Goal: Information Seeking & Learning: Find specific page/section

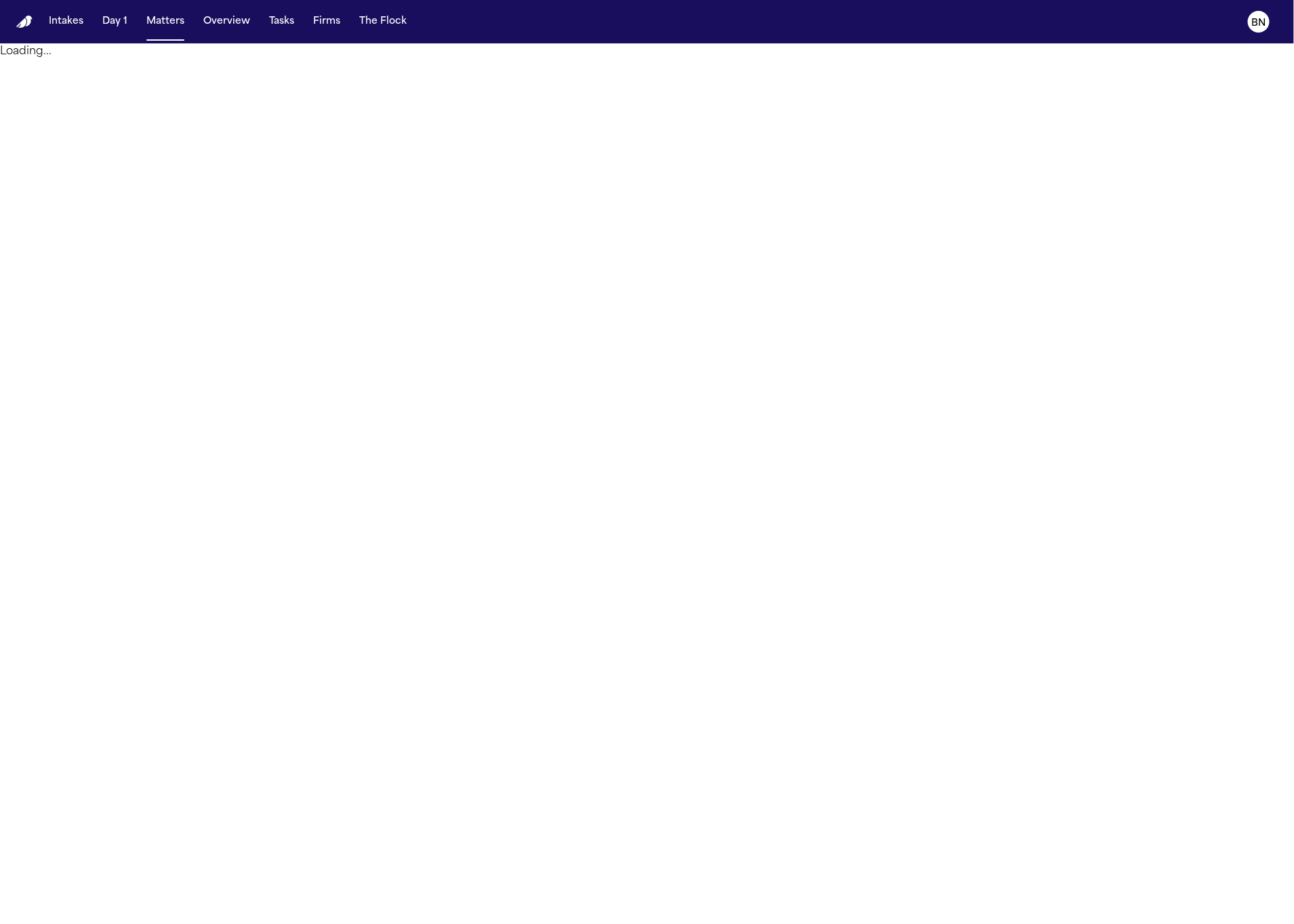
click at [308, 25] on button "Firms" at bounding box center [327, 21] width 38 height 25
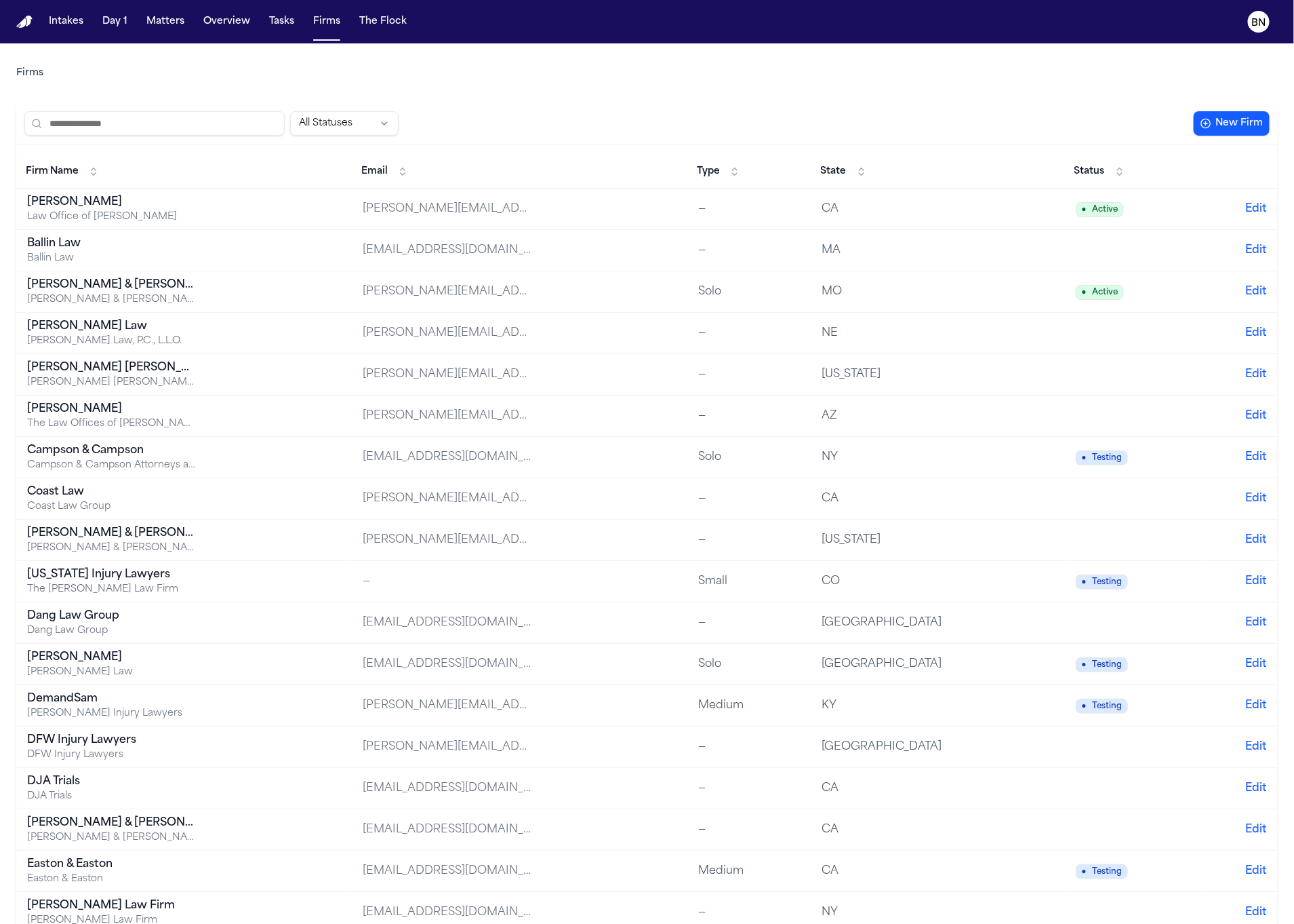
click at [183, 127] on input "search" at bounding box center [154, 123] width 260 height 25
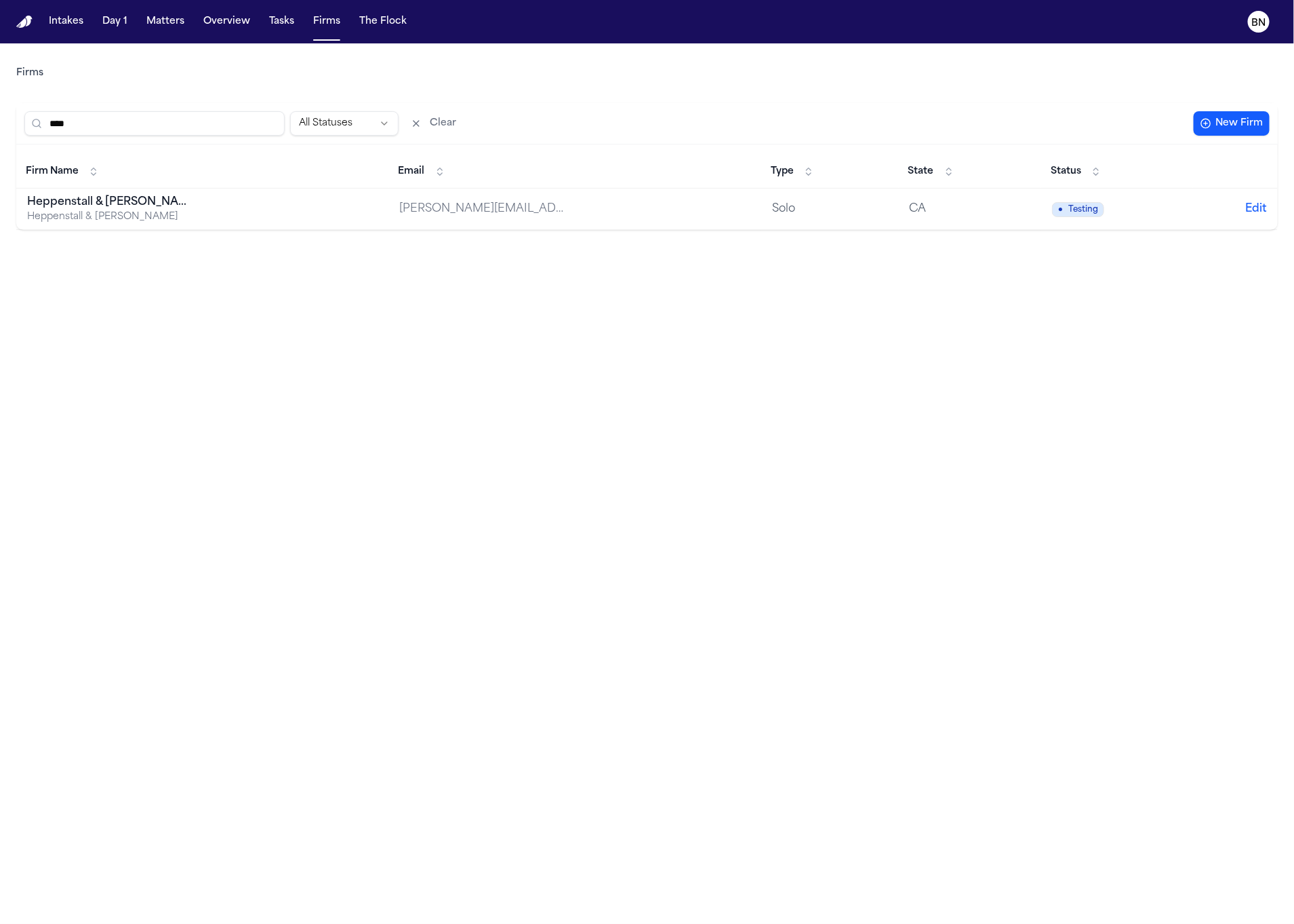
type input "****"
click at [156, 31] on button "Matters" at bounding box center [164, 21] width 48 height 25
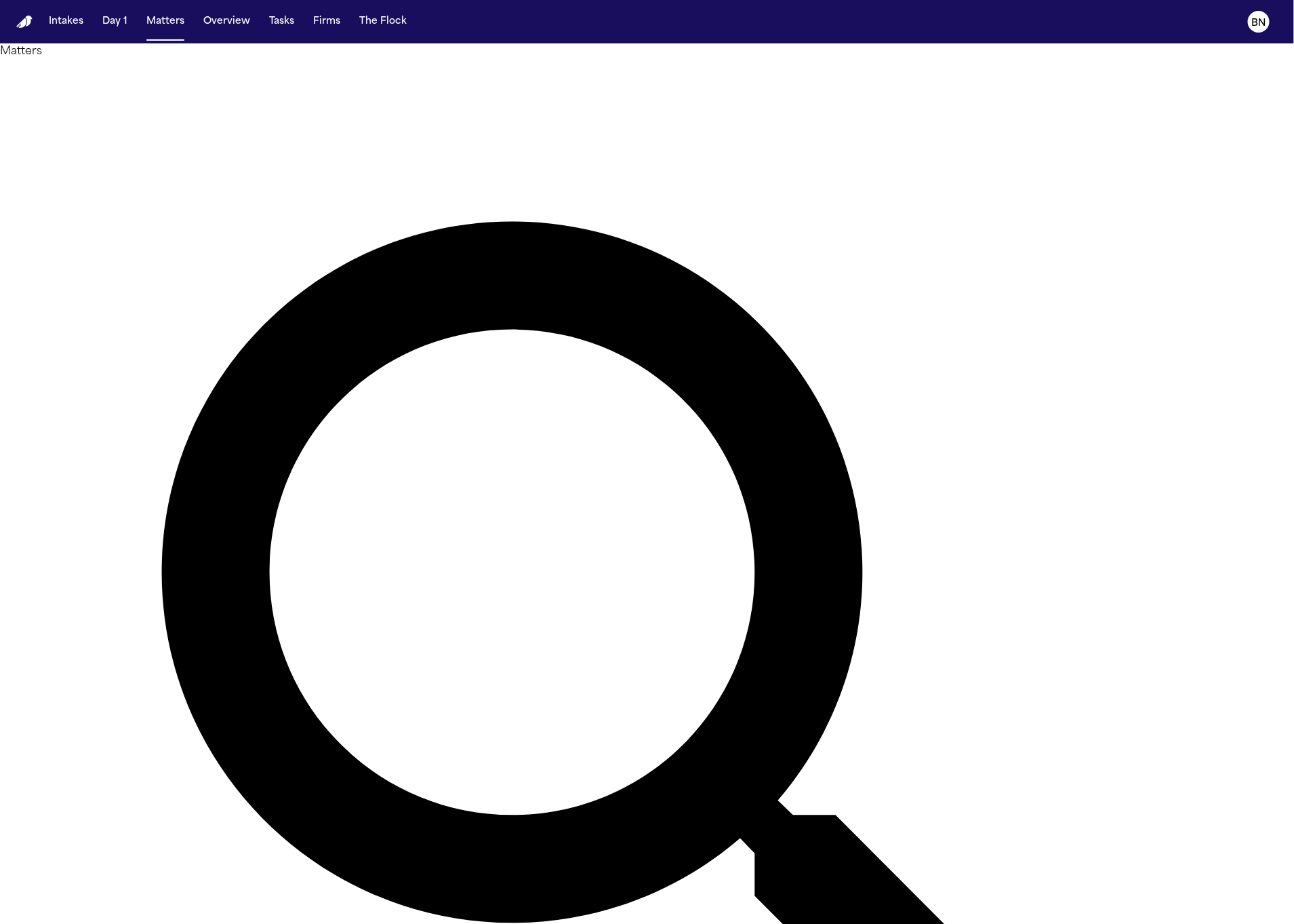
type input "******"
click at [1160, 186] on li "[PERSON_NAME] Law Group" at bounding box center [1179, 178] width 193 height 16
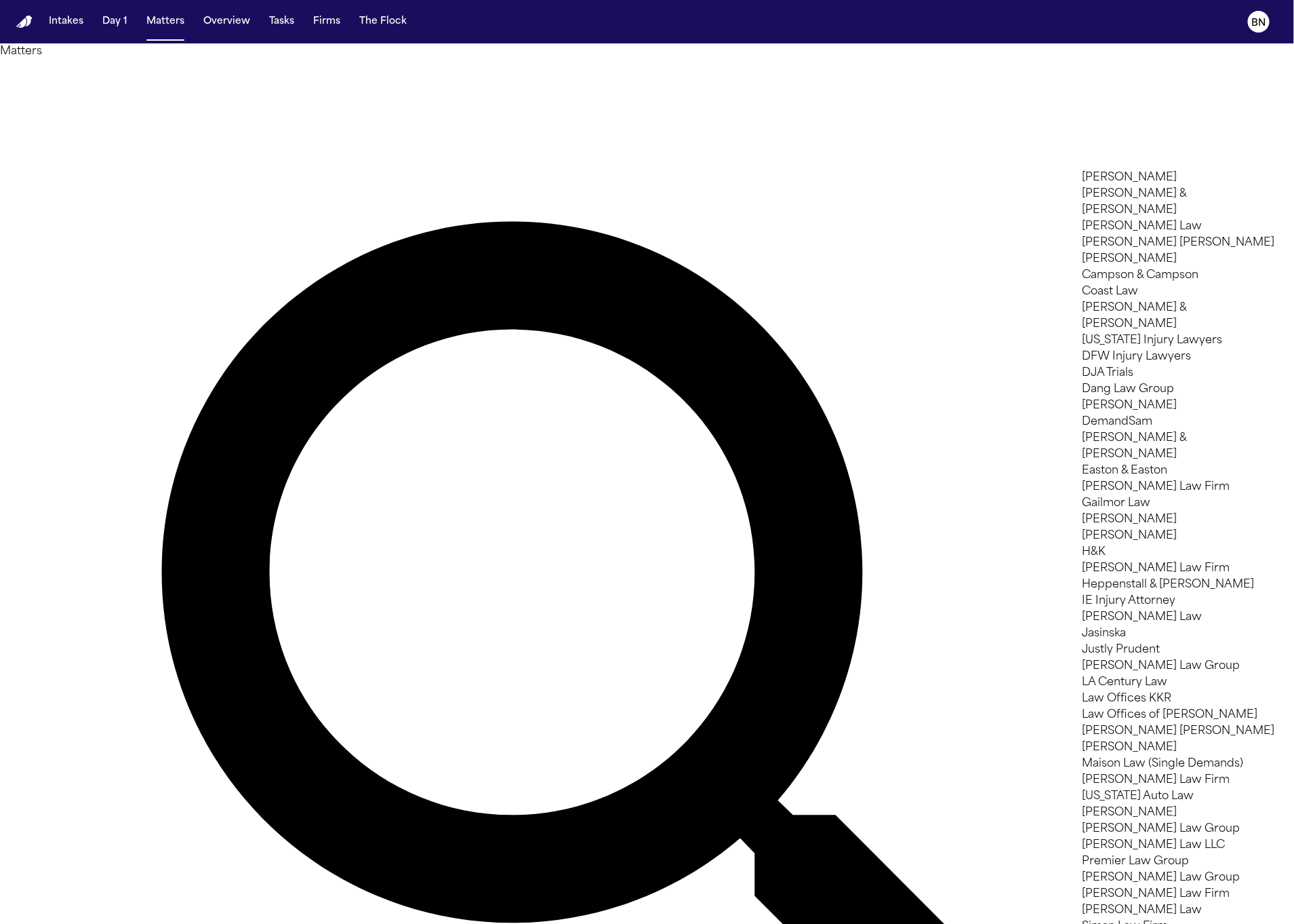
click at [493, 923] on div at bounding box center [647, 924] width 1294 height 0
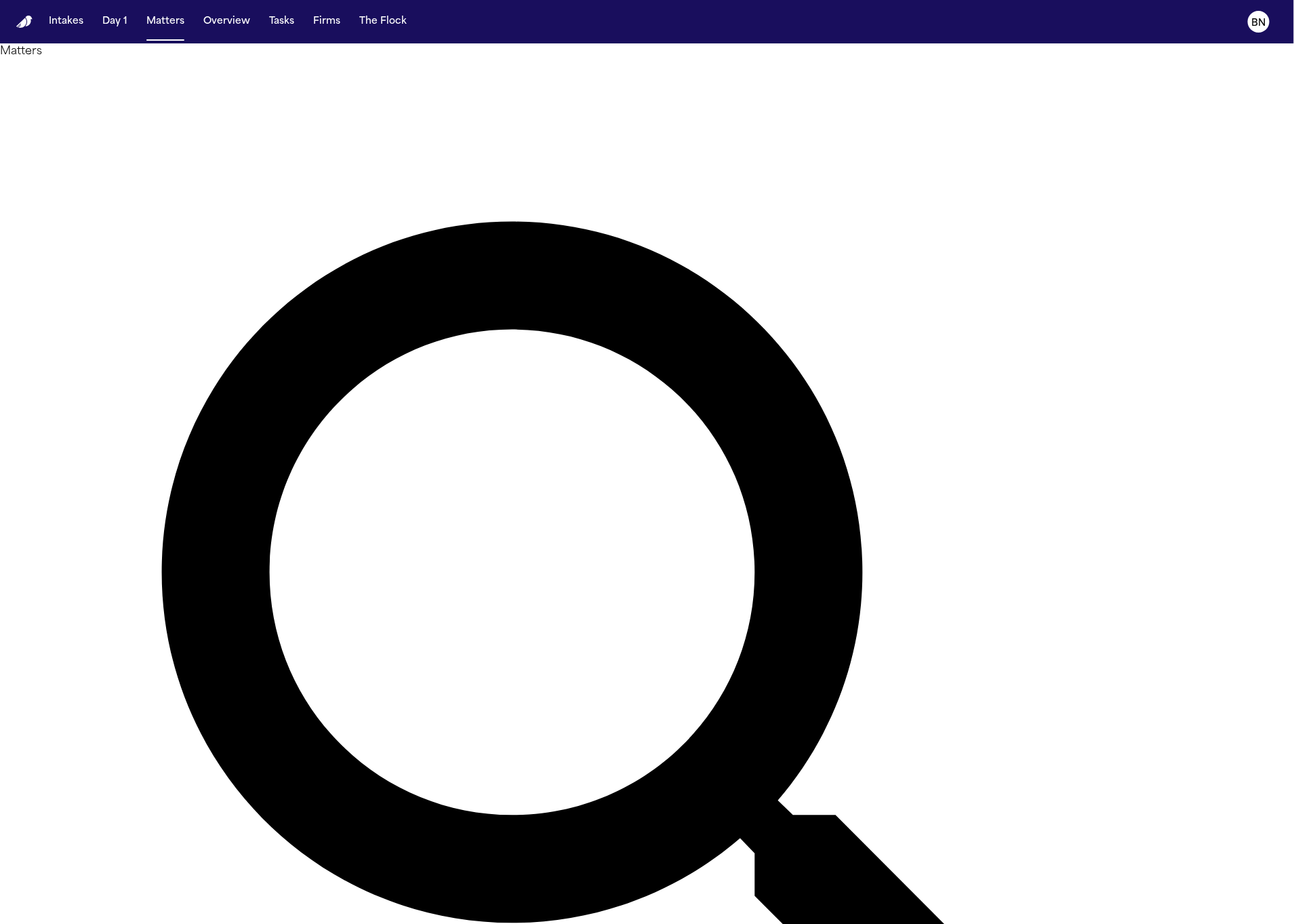
click at [480, 52] on div "Matters Overview Add Matter" at bounding box center [647, 715] width 1294 height 1344
click at [480, 48] on div "Matters Overview Add Matter" at bounding box center [647, 715] width 1294 height 1344
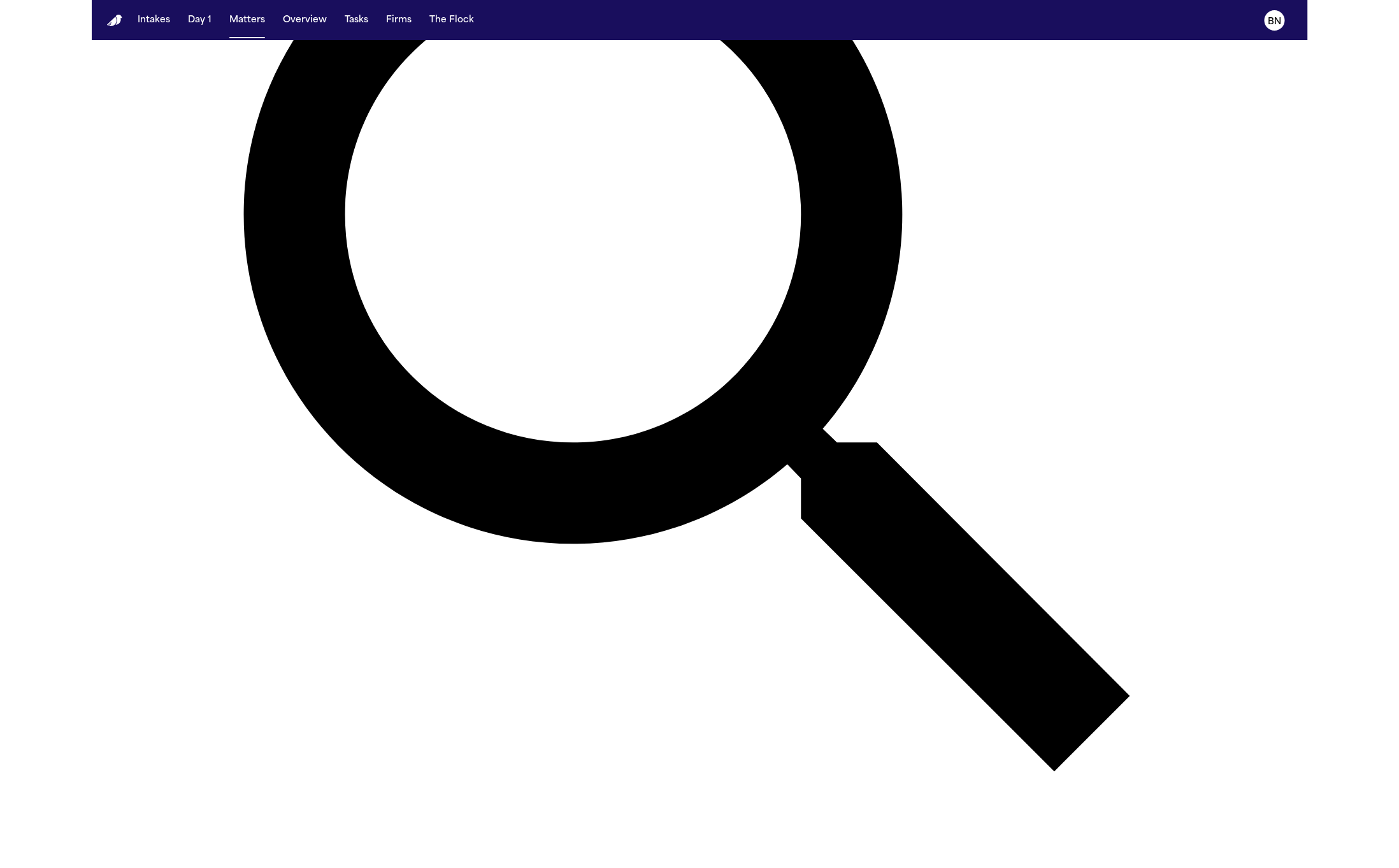
scroll to position [0, 0]
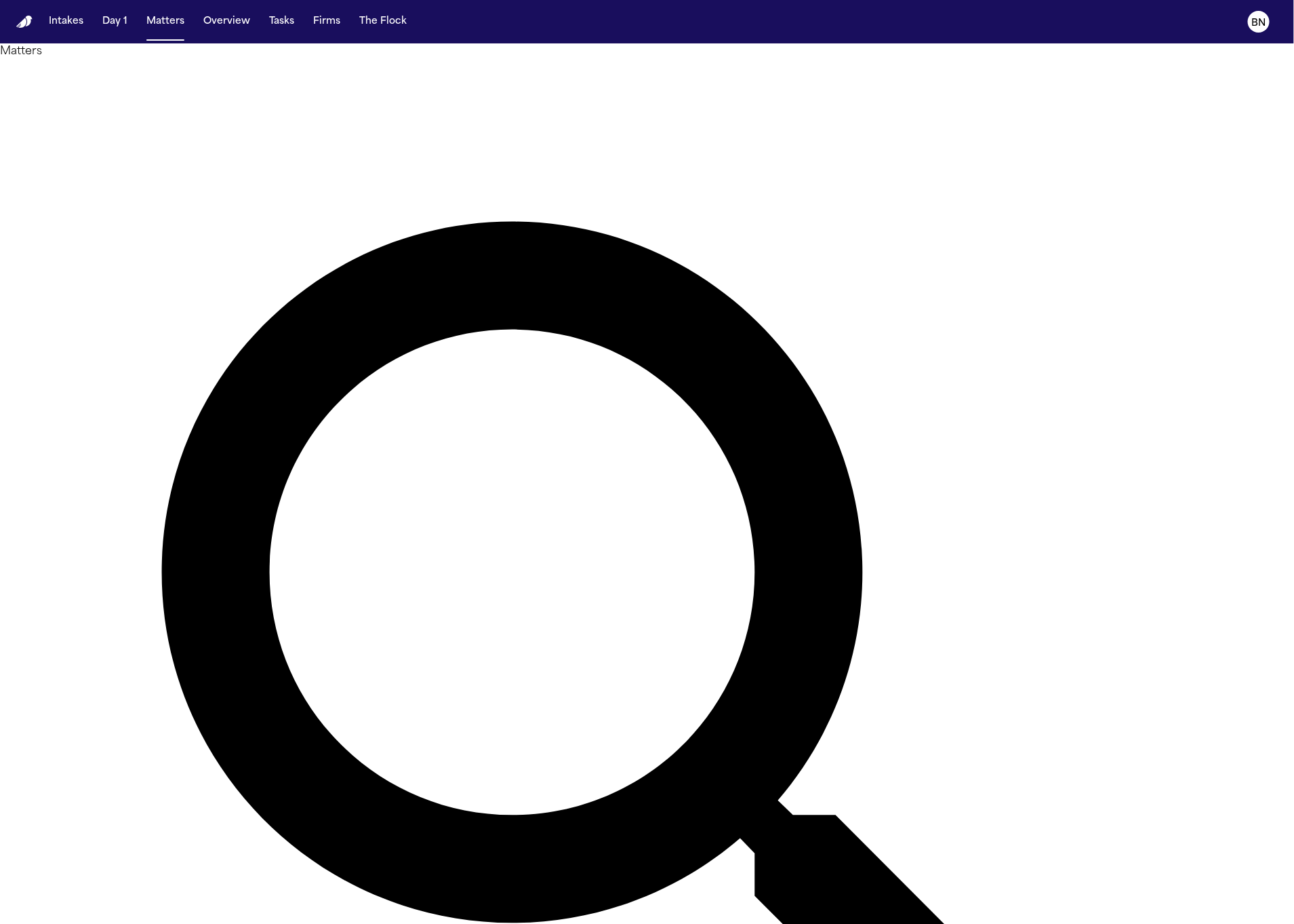
click at [491, 48] on div "Matters Overview Add Matter" at bounding box center [647, 715] width 1294 height 1344
click at [488, 48] on div "Matters Overview Add Matter" at bounding box center [647, 715] width 1294 height 1344
click at [486, 50] on div "Matters Overview Add Matter" at bounding box center [647, 715] width 1294 height 1344
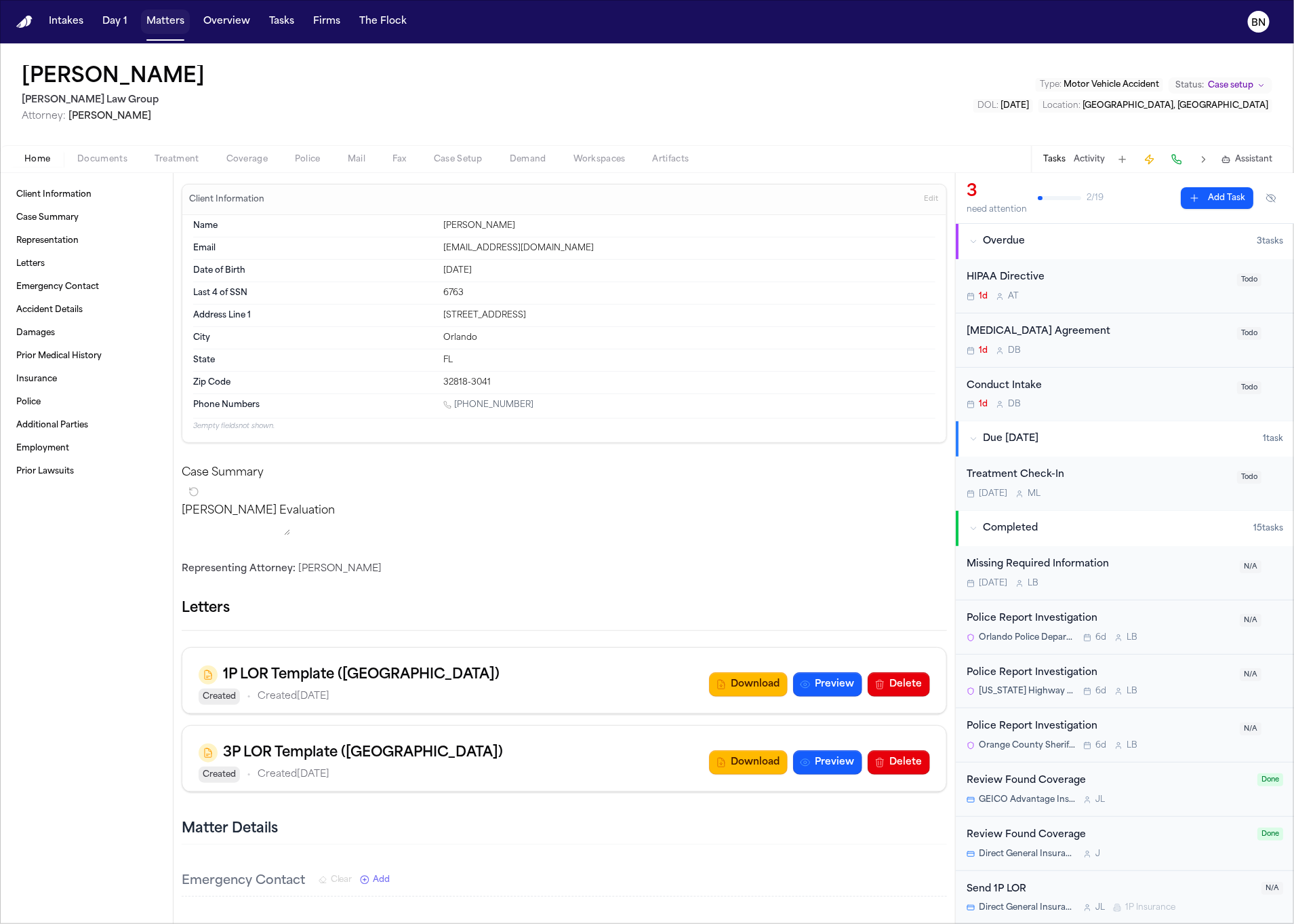
click at [164, 22] on button "Matters" at bounding box center [164, 21] width 48 height 25
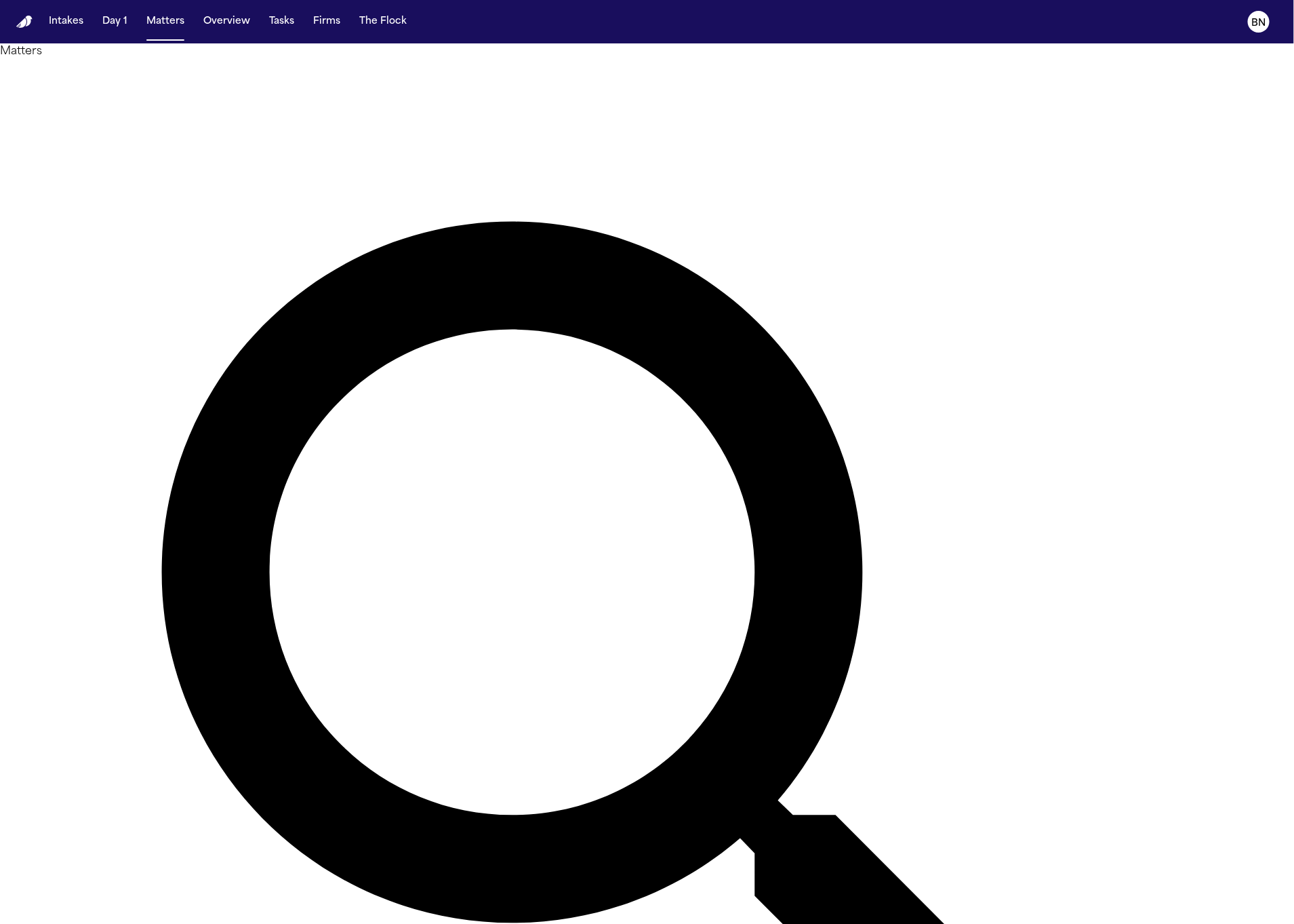
type input "*****"
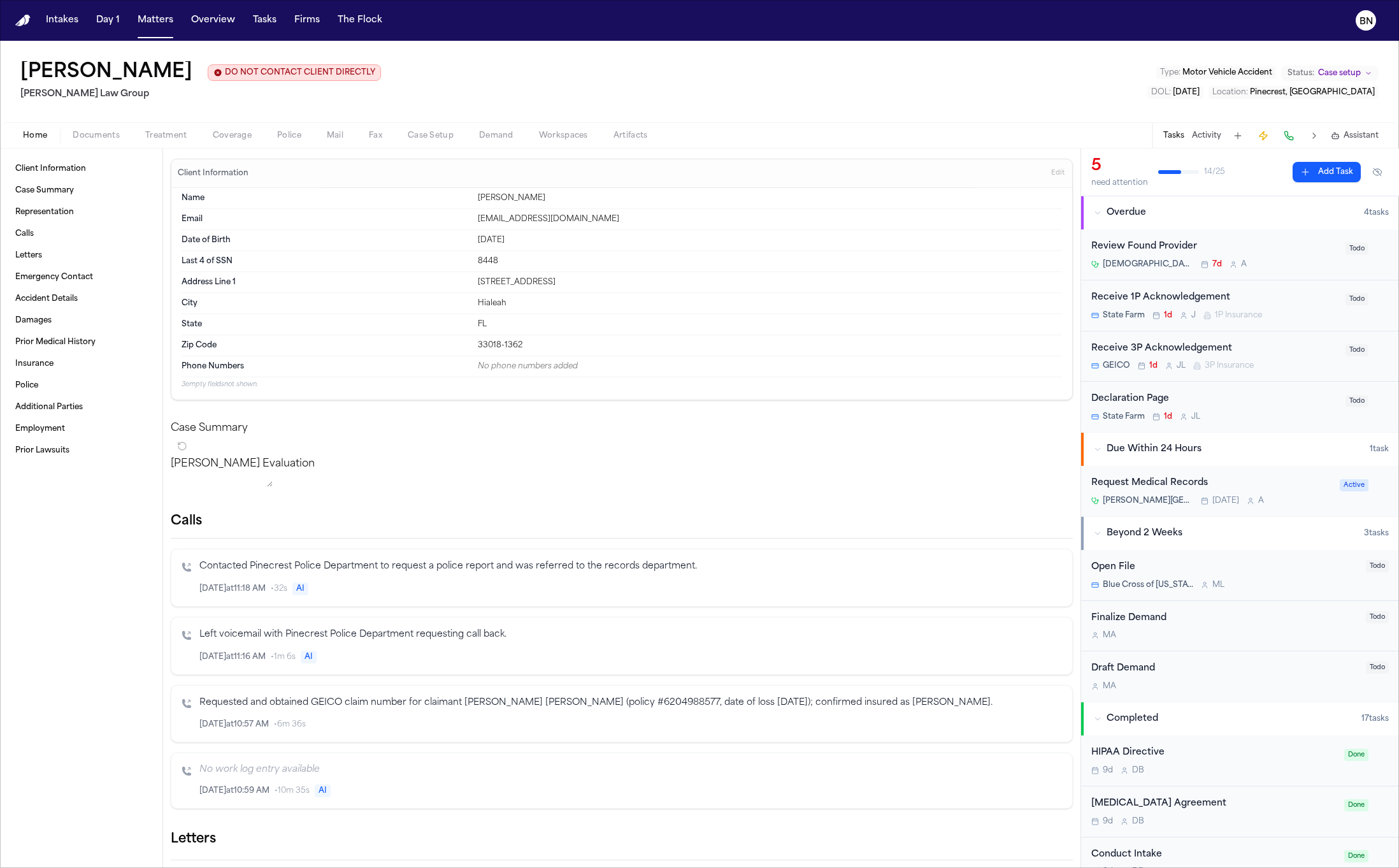
click at [170, 26] on button "Matters" at bounding box center [155, 20] width 46 height 23
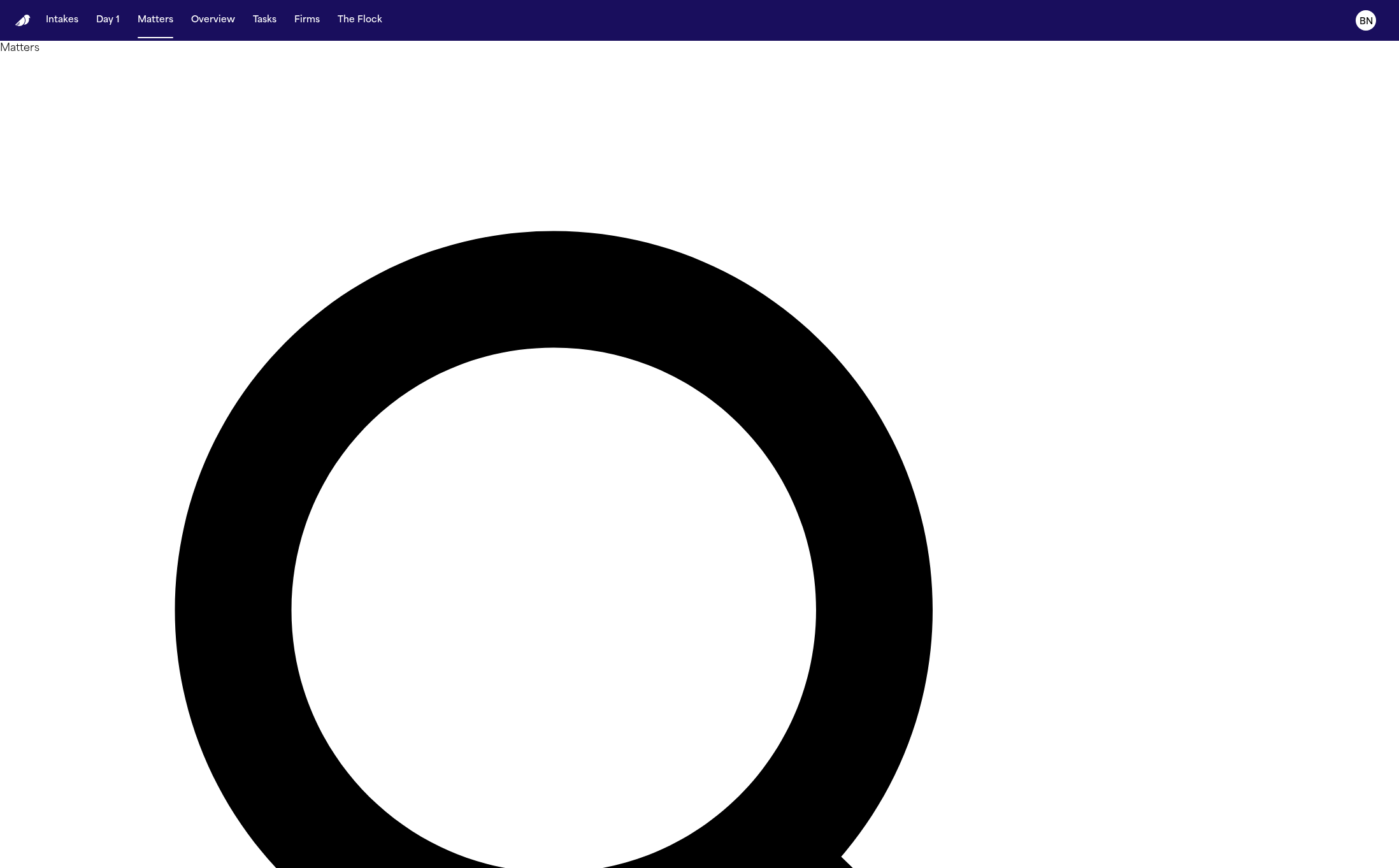
type input "*****"
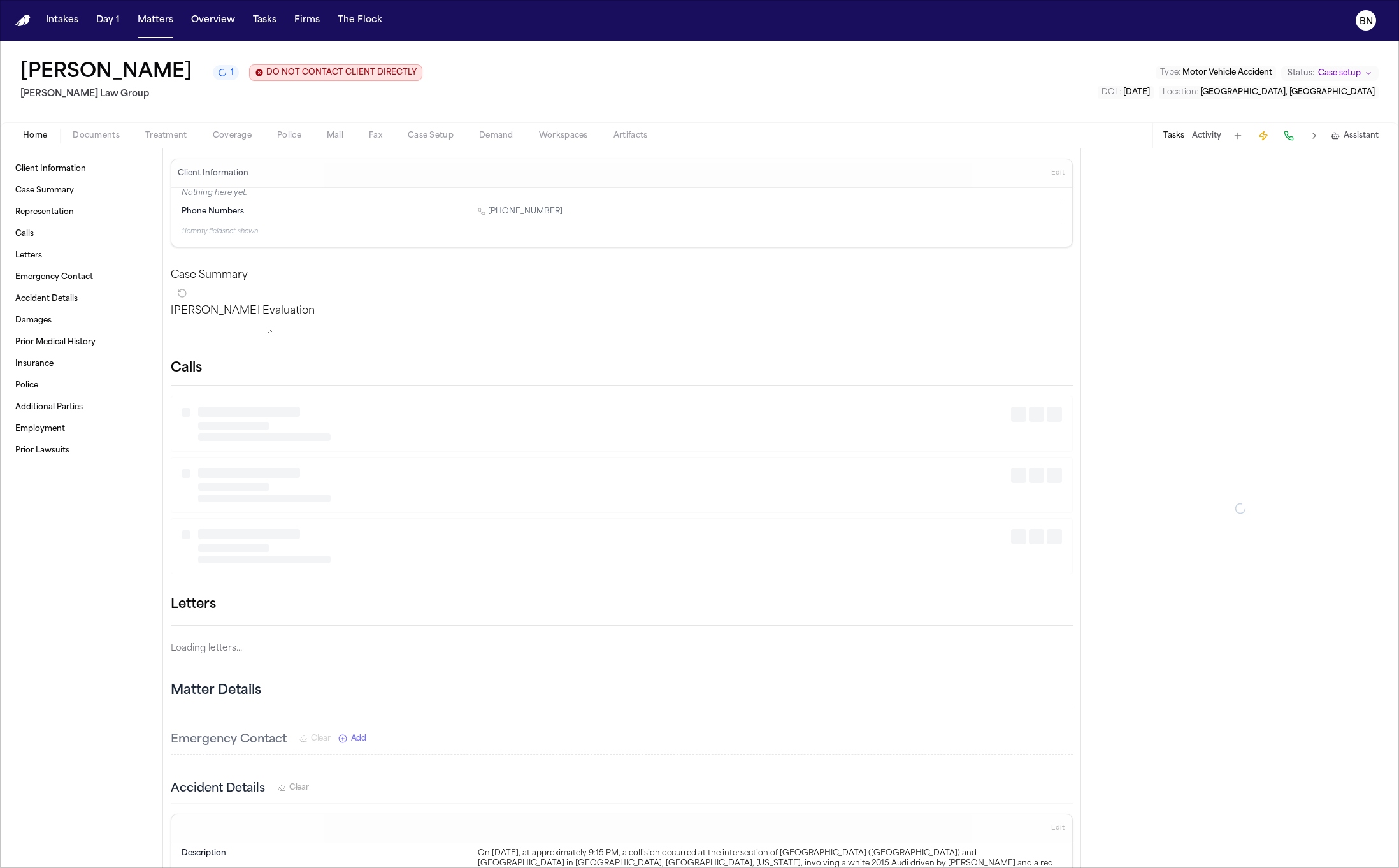
click at [102, 128] on div "Home Documents Treatment Coverage Police Mail Fax Case Setup Demand Workspaces …" at bounding box center [699, 135] width 1399 height 26
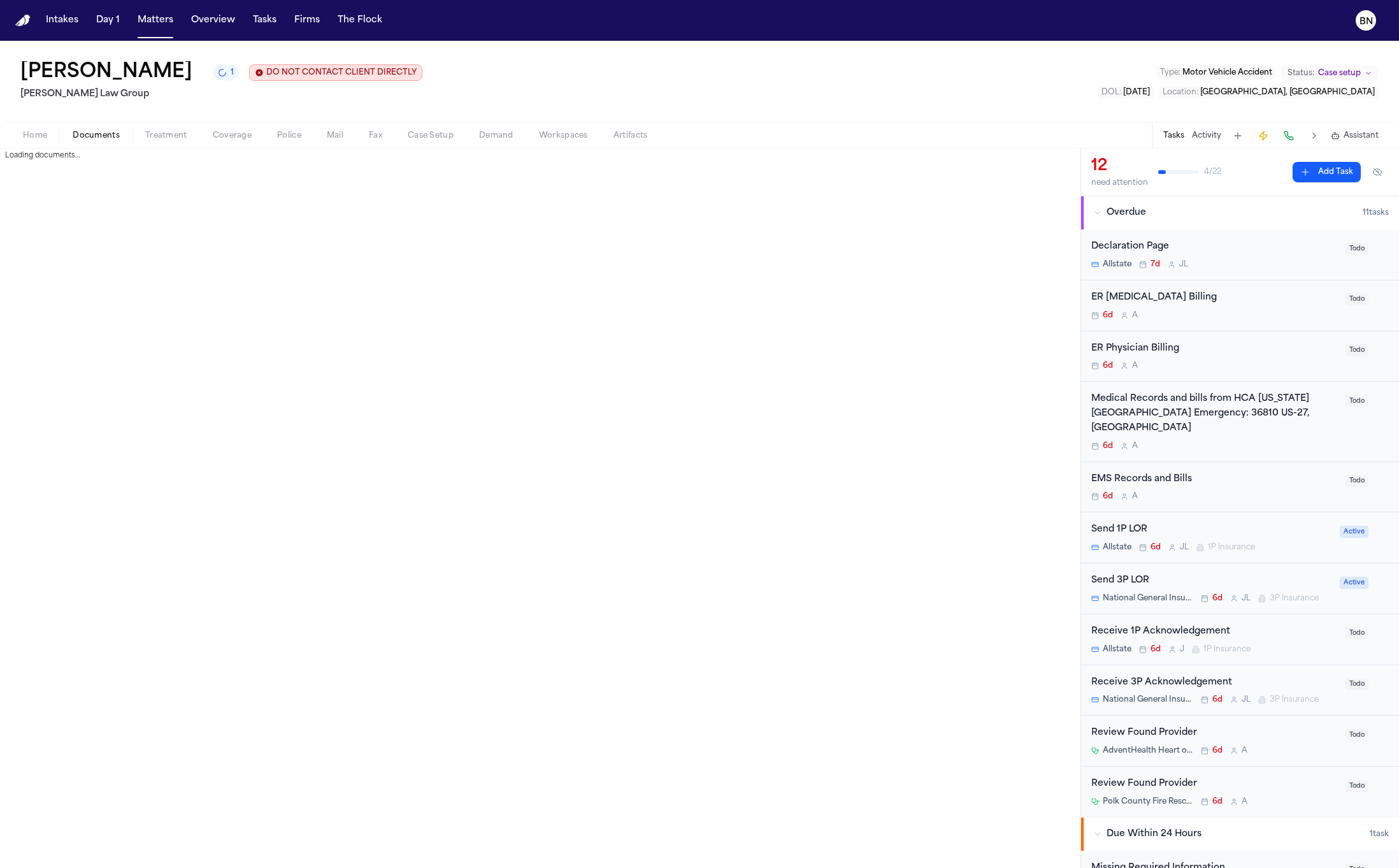
click at [102, 137] on span "Documents" at bounding box center [96, 136] width 47 height 10
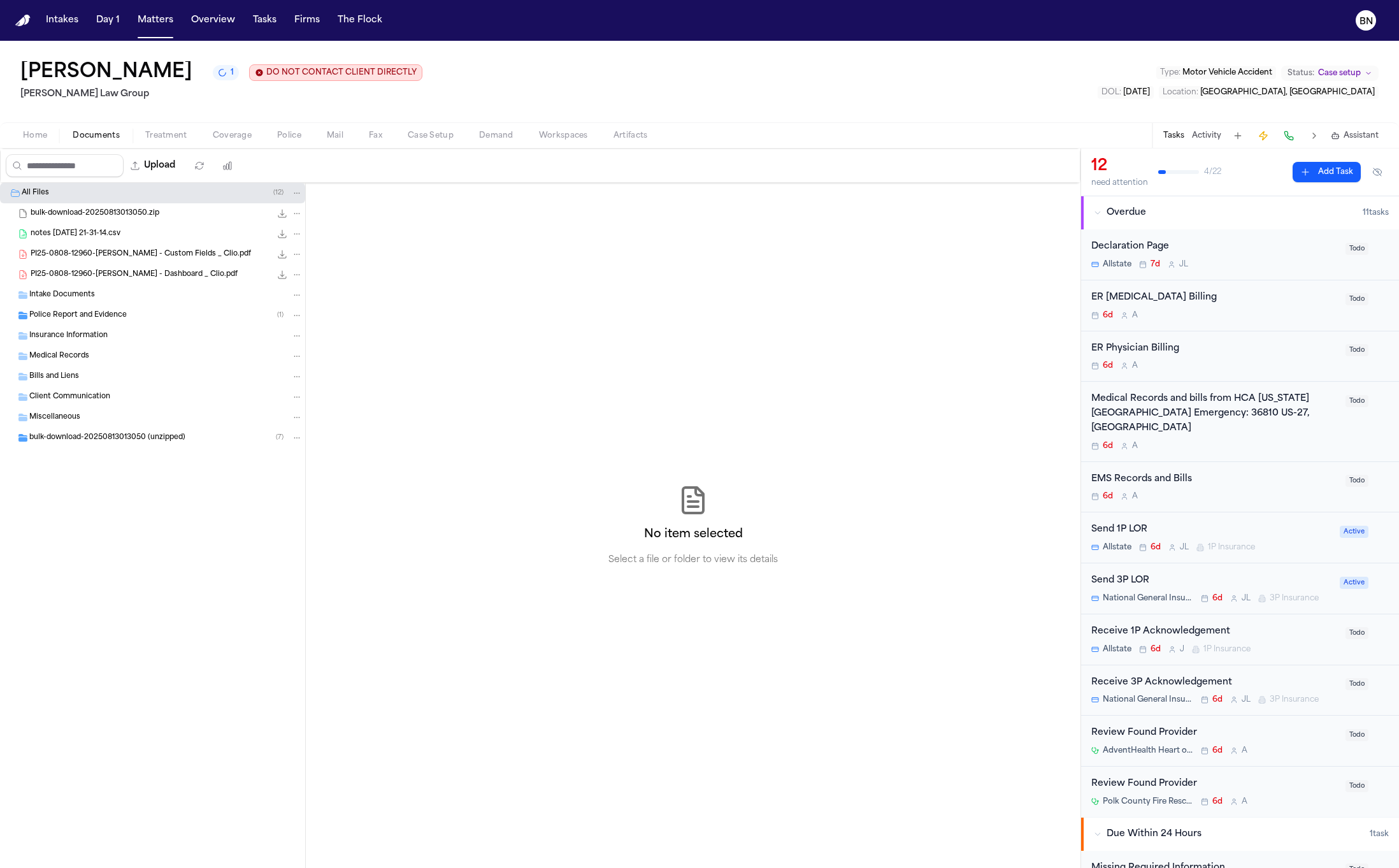
click at [131, 313] on div "Police Report and Evidence ( 1 )" at bounding box center [166, 315] width 273 height 11
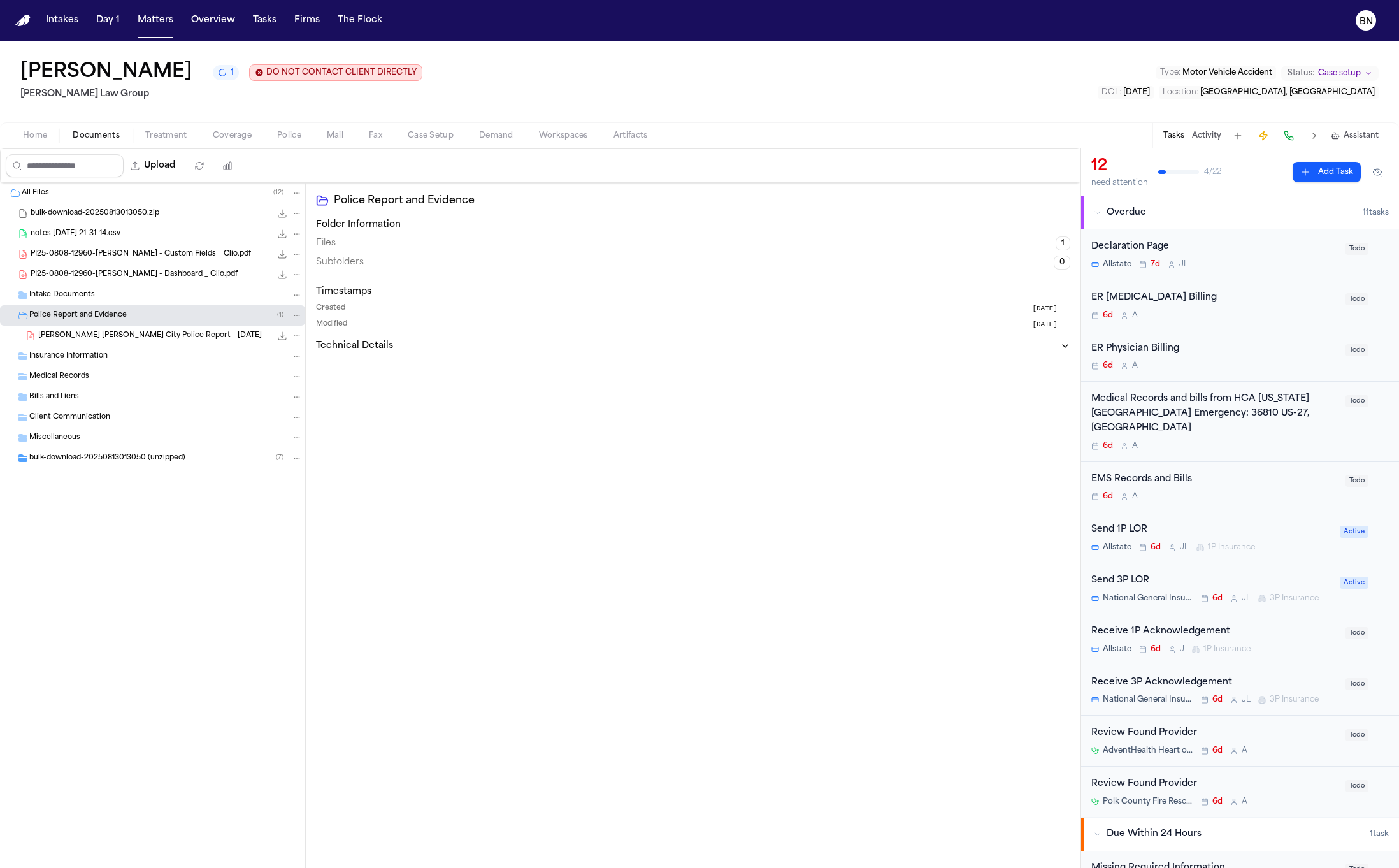
click at [139, 337] on span "[PERSON_NAME] [PERSON_NAME] City Police Report - [DATE]" at bounding box center [150, 336] width 223 height 11
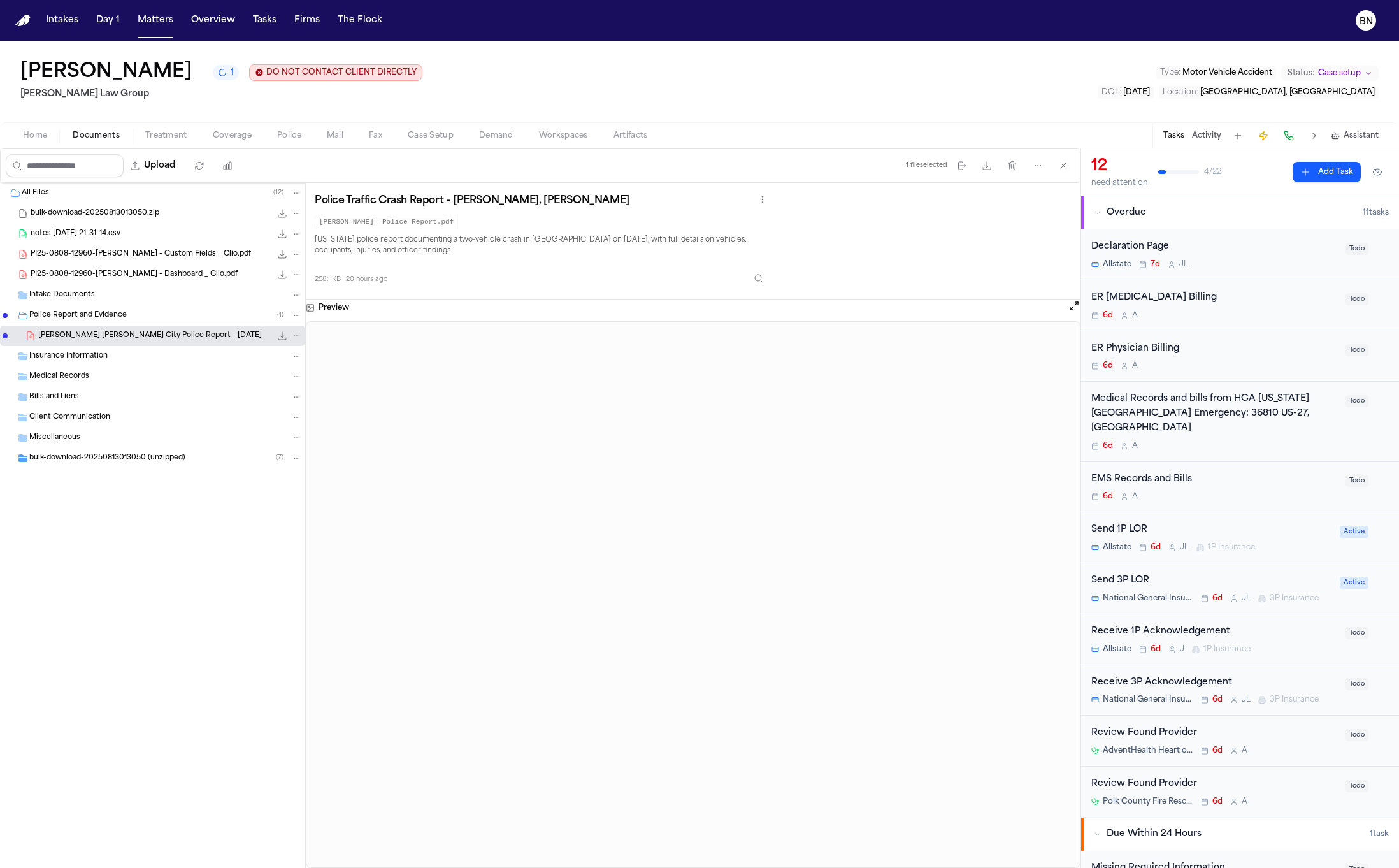
click at [289, 127] on div "Home Documents Treatment Coverage Police Mail Fax Case Setup Demand Workspaces …" at bounding box center [699, 135] width 1399 height 26
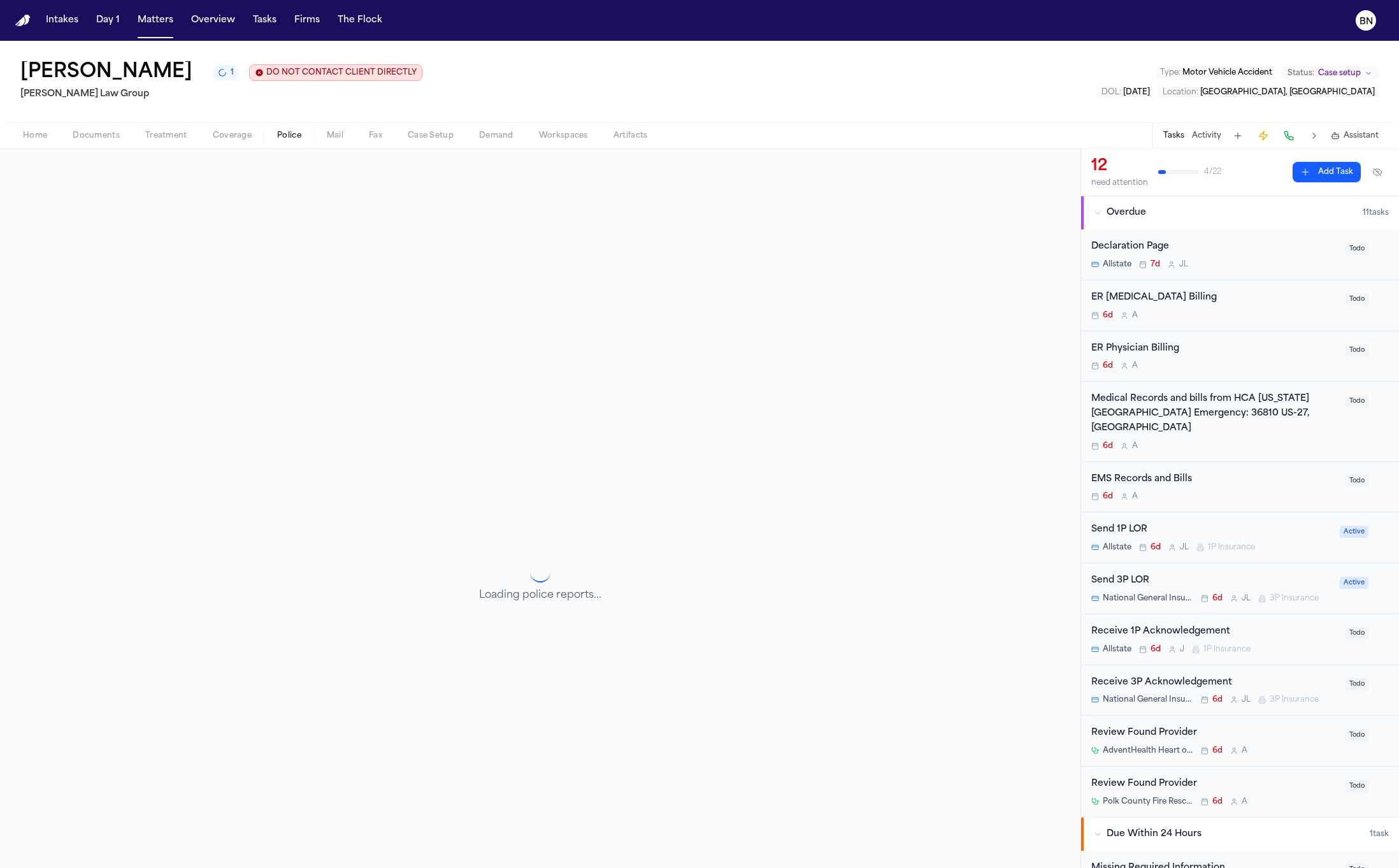
click at [288, 136] on span "Police" at bounding box center [289, 136] width 24 height 10
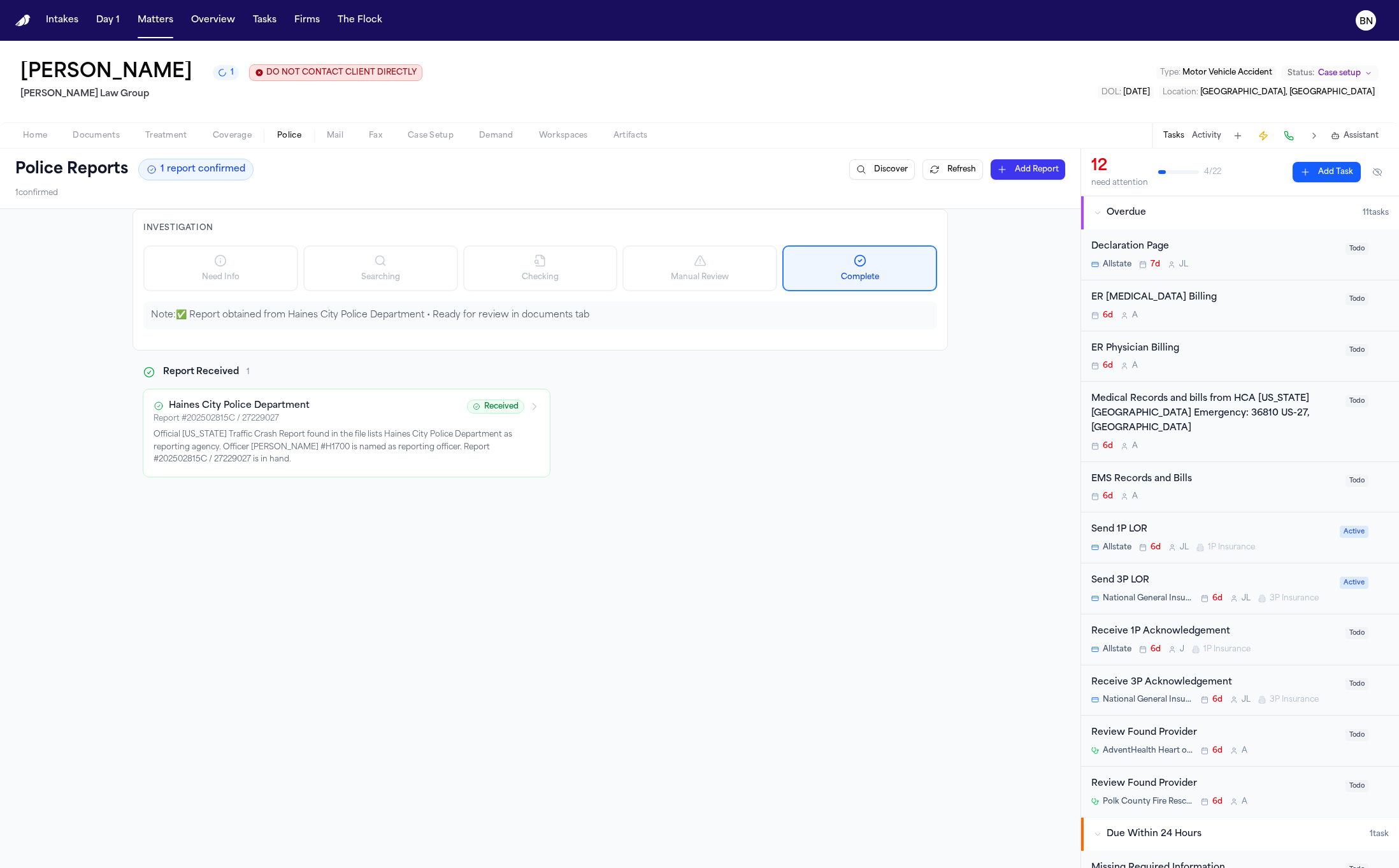
click at [89, 140] on span "Documents" at bounding box center [96, 136] width 47 height 10
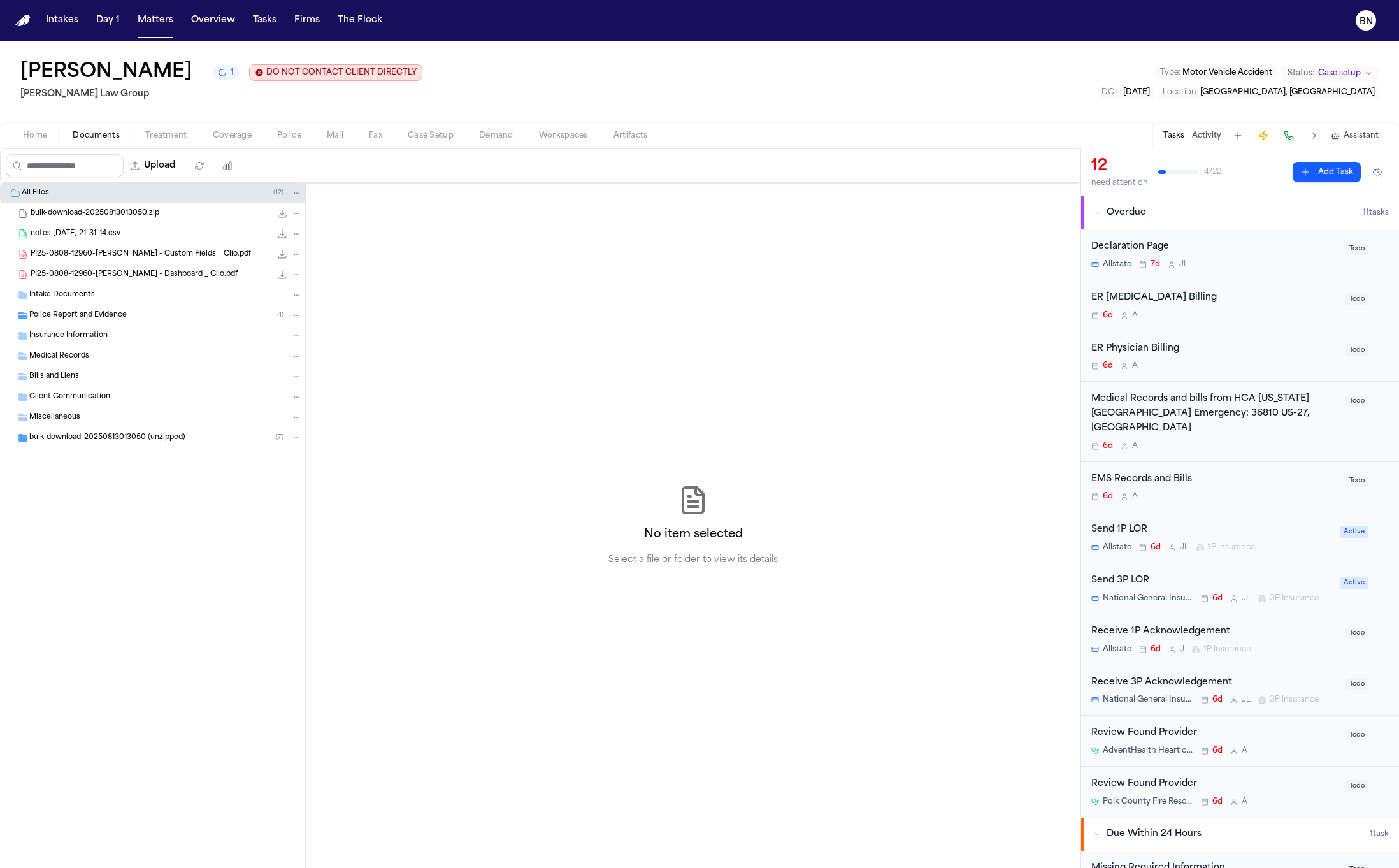
click at [118, 307] on div "Police Report and Evidence ( 1 )" at bounding box center [152, 315] width 305 height 21
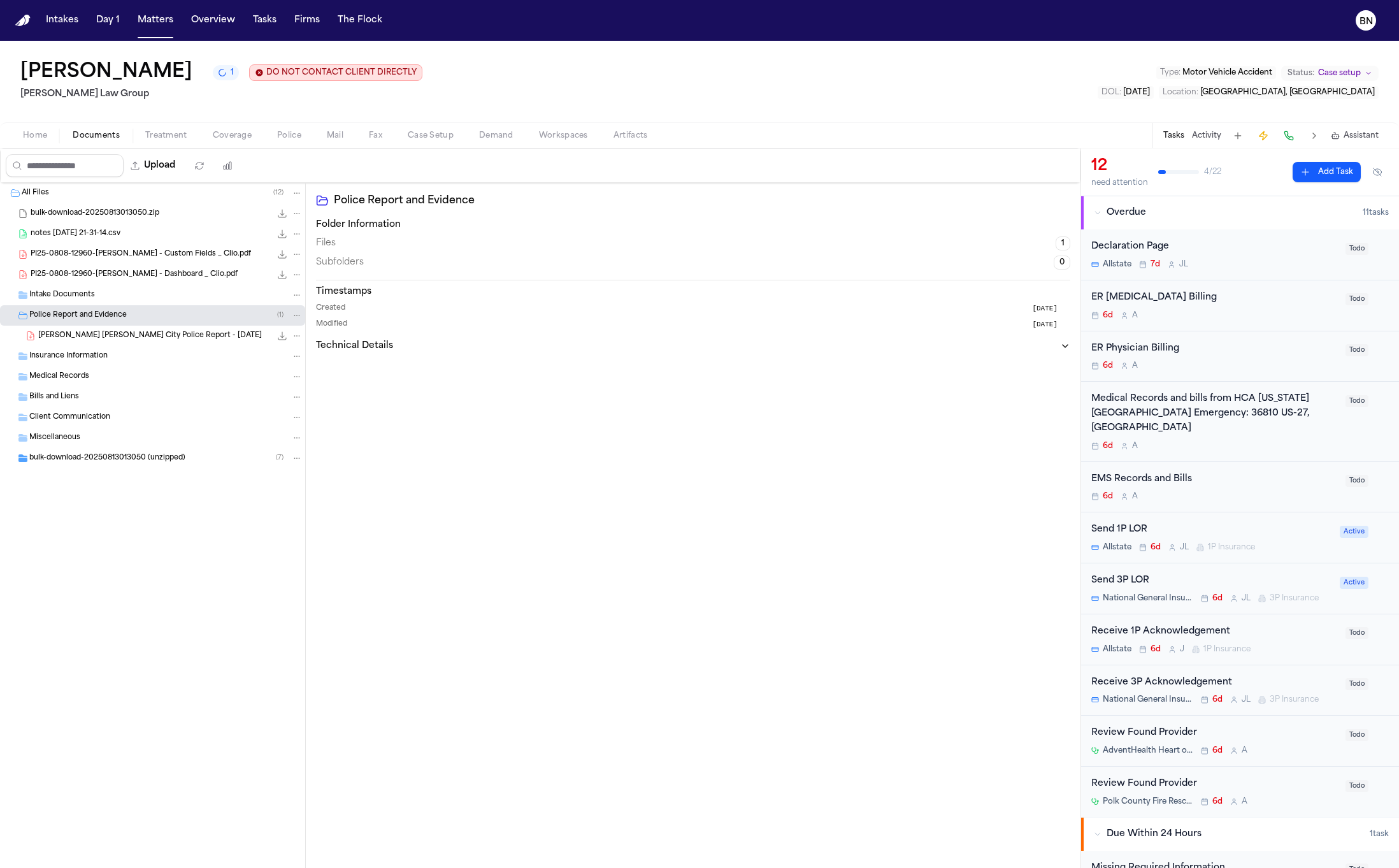
click at [119, 460] on span "bulk-download-20250813013050 (unzipped)" at bounding box center [107, 458] width 156 height 11
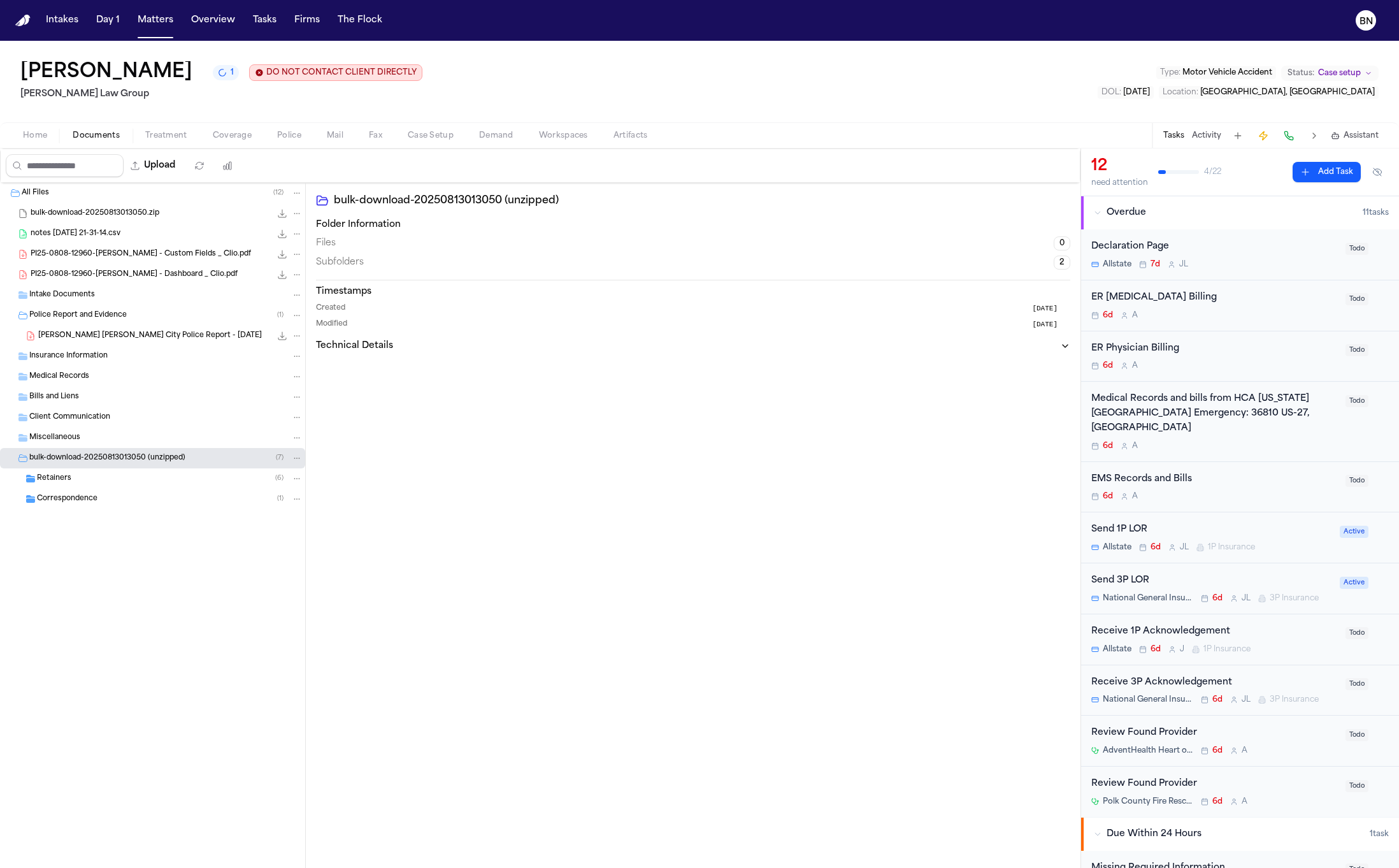
click at [127, 489] on div "Correspondence ( 1 )" at bounding box center [152, 499] width 305 height 21
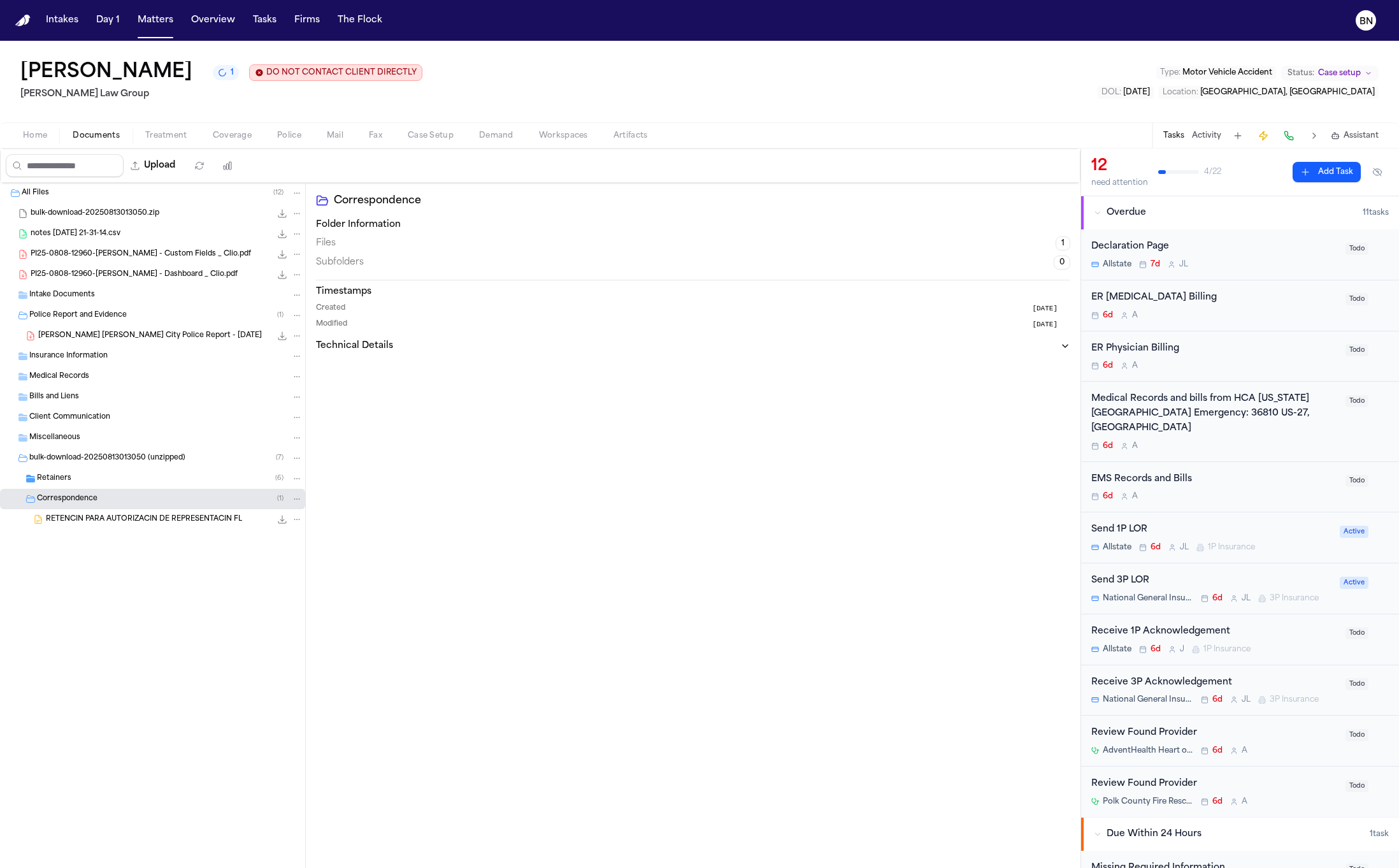
click at [128, 468] on div "Retainers ( 6 )" at bounding box center [152, 478] width 305 height 21
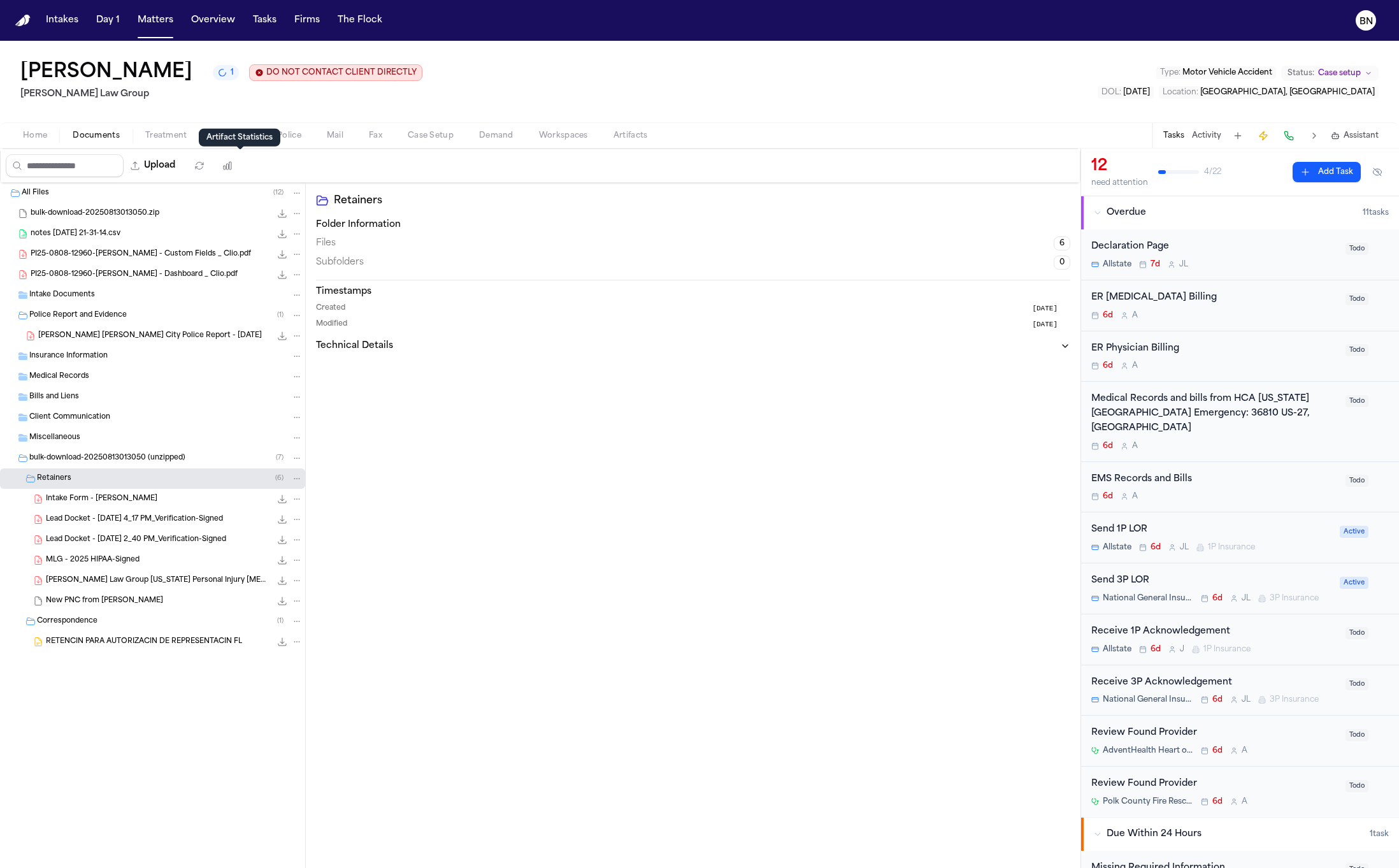
click at [307, 184] on div "Retainers Folder Information Files 6 Subfolders 0 Timestamps Created [DATE] Mod…" at bounding box center [693, 525] width 775 height 685
click at [104, 127] on div "Home Documents Treatment Coverage Police Mail Fax Case Setup Demand Workspaces …" at bounding box center [699, 135] width 1399 height 26
click at [101, 131] on span "Documents" at bounding box center [96, 136] width 47 height 10
click at [81, 137] on span "Documents" at bounding box center [96, 136] width 47 height 10
click at [82, 137] on span "Documents" at bounding box center [96, 136] width 47 height 10
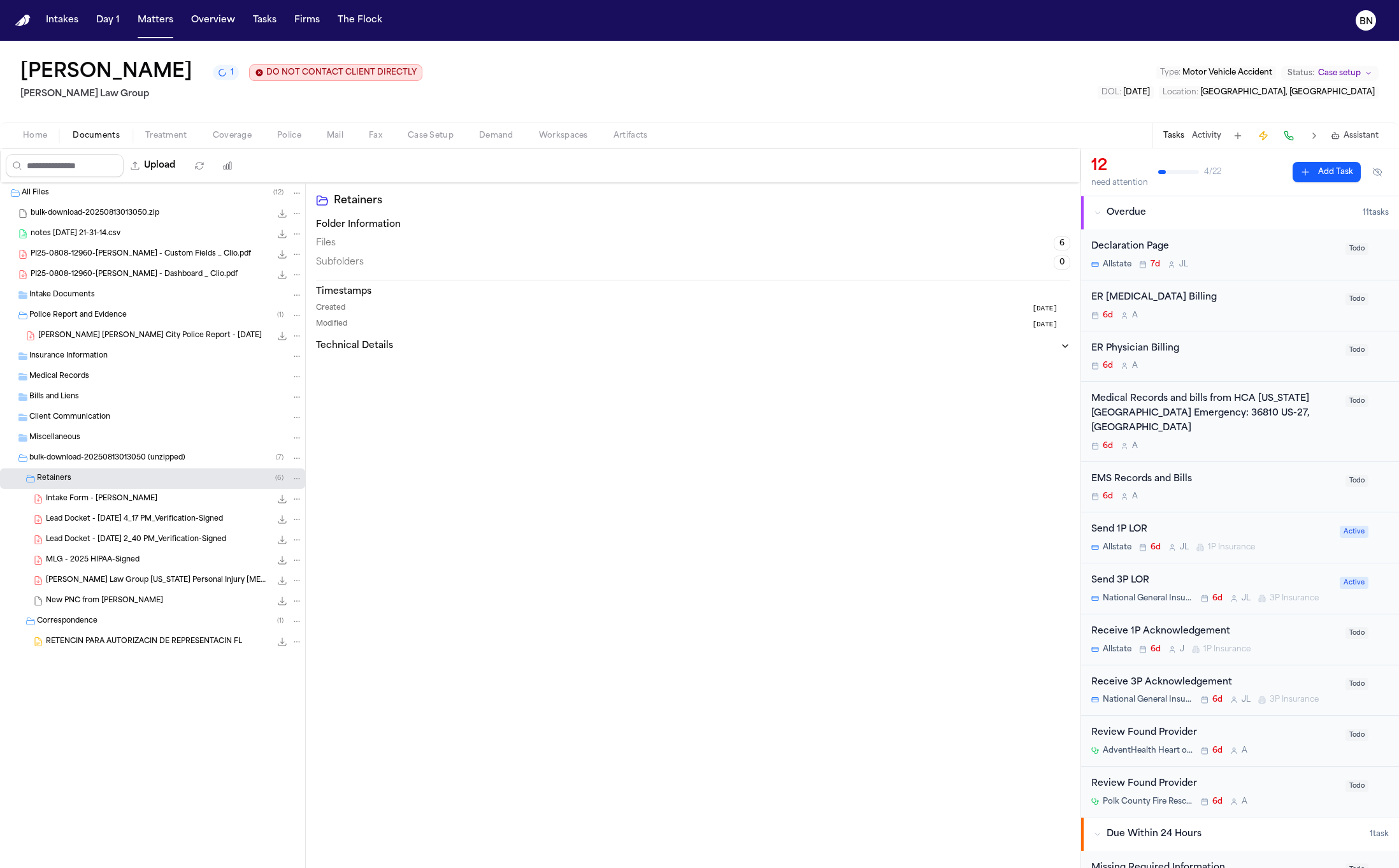
click at [223, 137] on span "Coverage" at bounding box center [232, 136] width 39 height 10
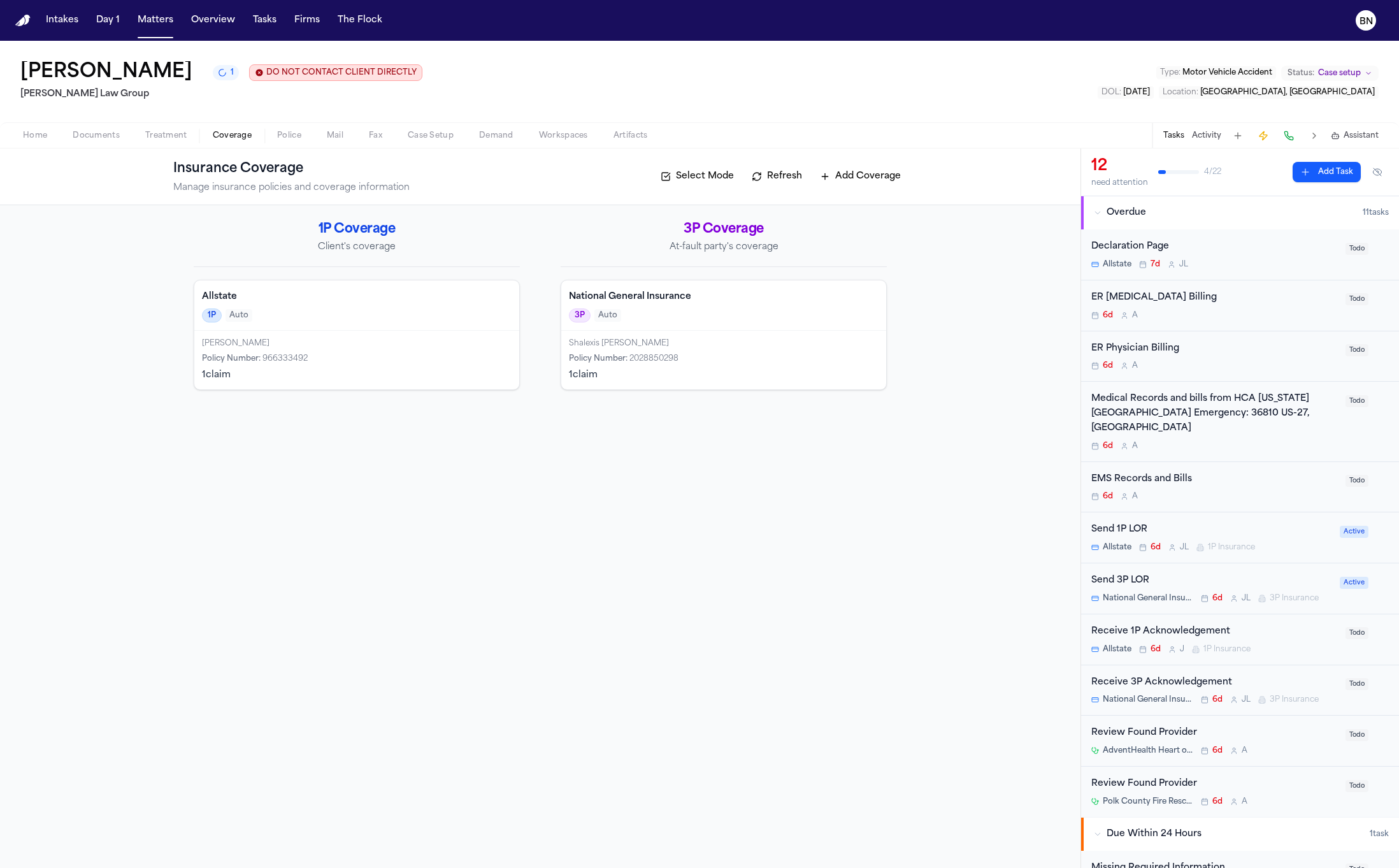
click at [288, 136] on span "Police" at bounding box center [289, 136] width 24 height 10
click at [246, 138] on span "Coverage" at bounding box center [232, 136] width 39 height 10
click at [337, 312] on div "1P Auto" at bounding box center [356, 315] width 310 height 14
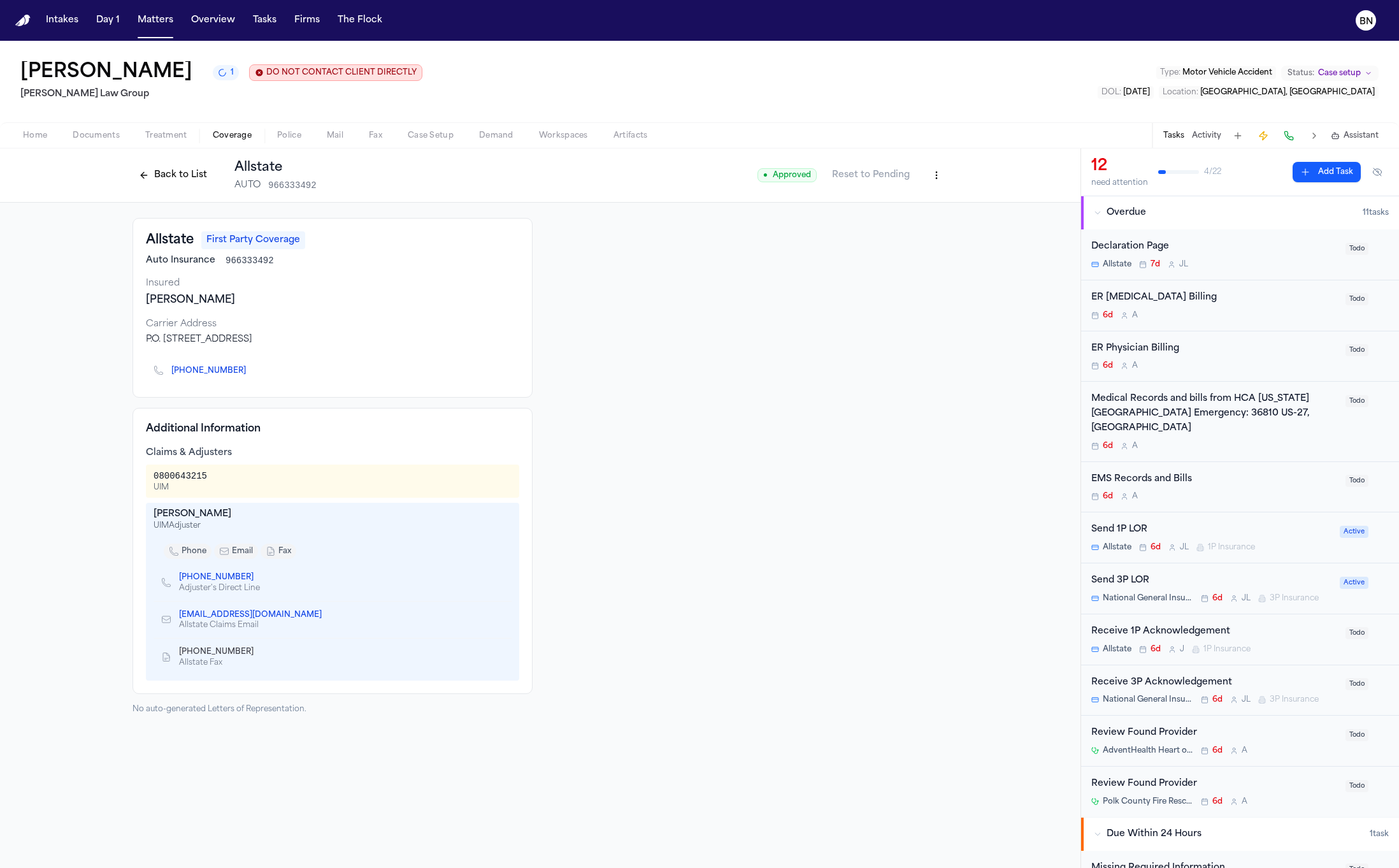
click at [88, 136] on span "Documents" at bounding box center [96, 136] width 47 height 10
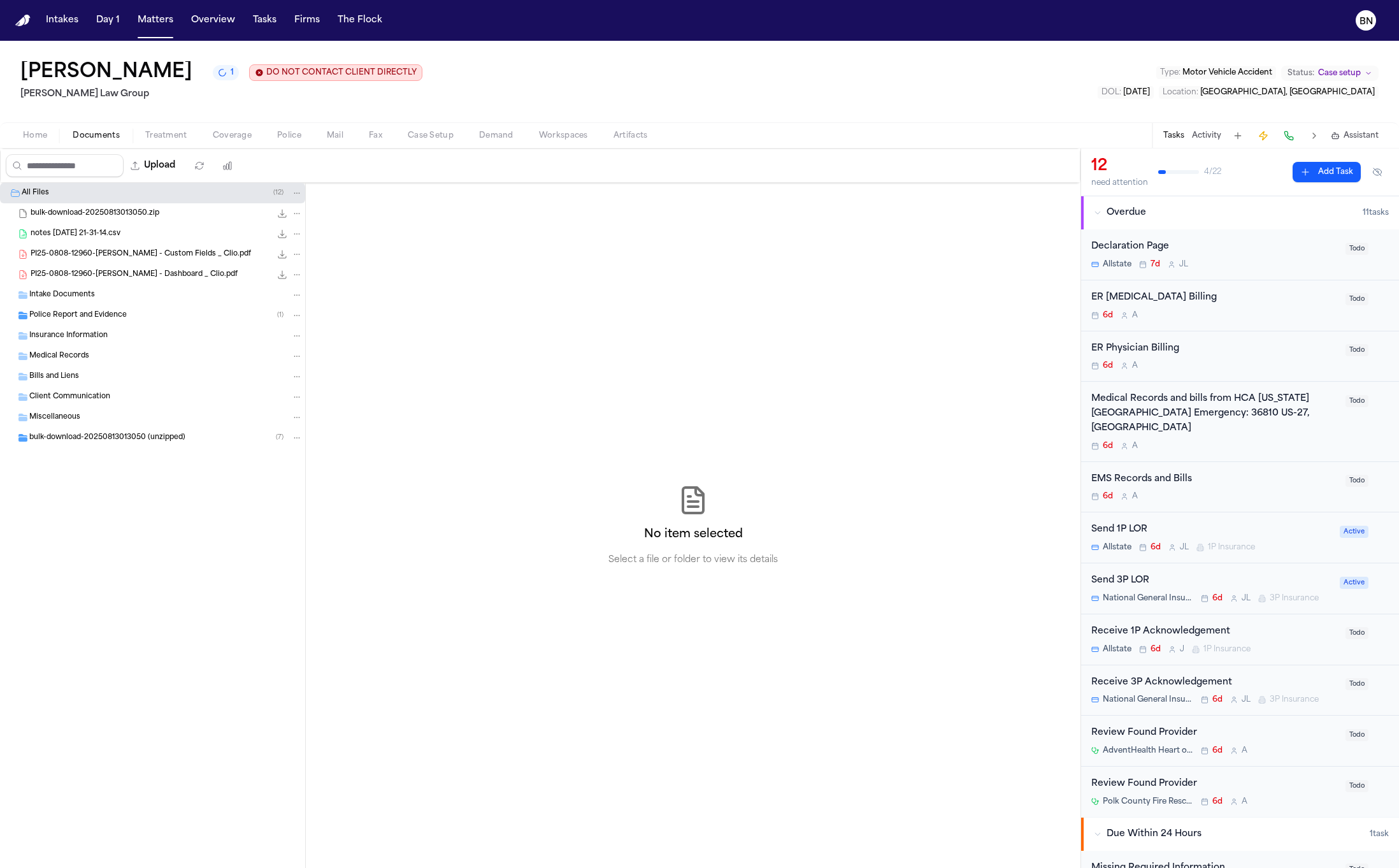
click at [132, 337] on div "Insurance Information" at bounding box center [166, 335] width 273 height 11
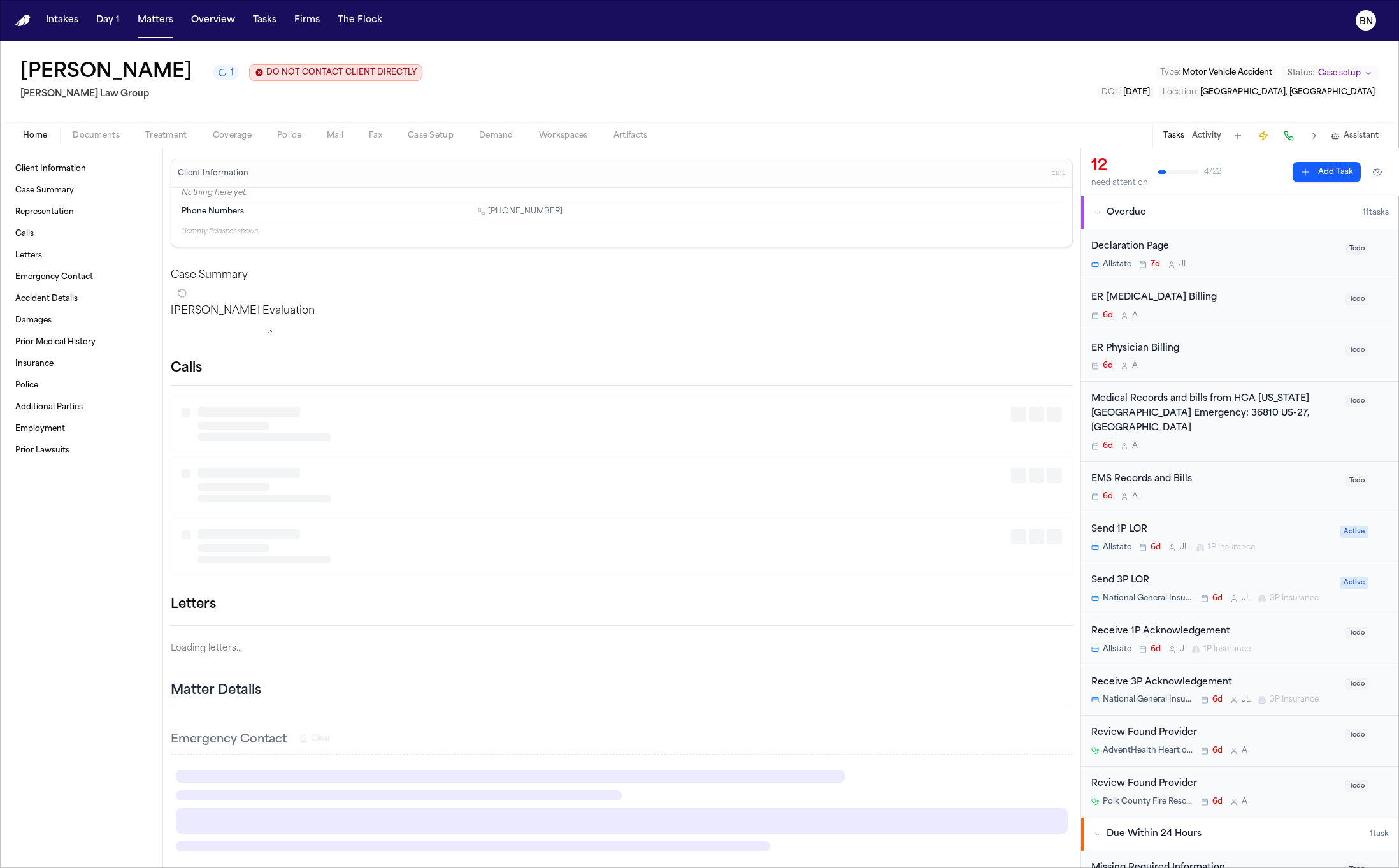
click at [50, 131] on button "Home" at bounding box center [35, 136] width 50 height 15
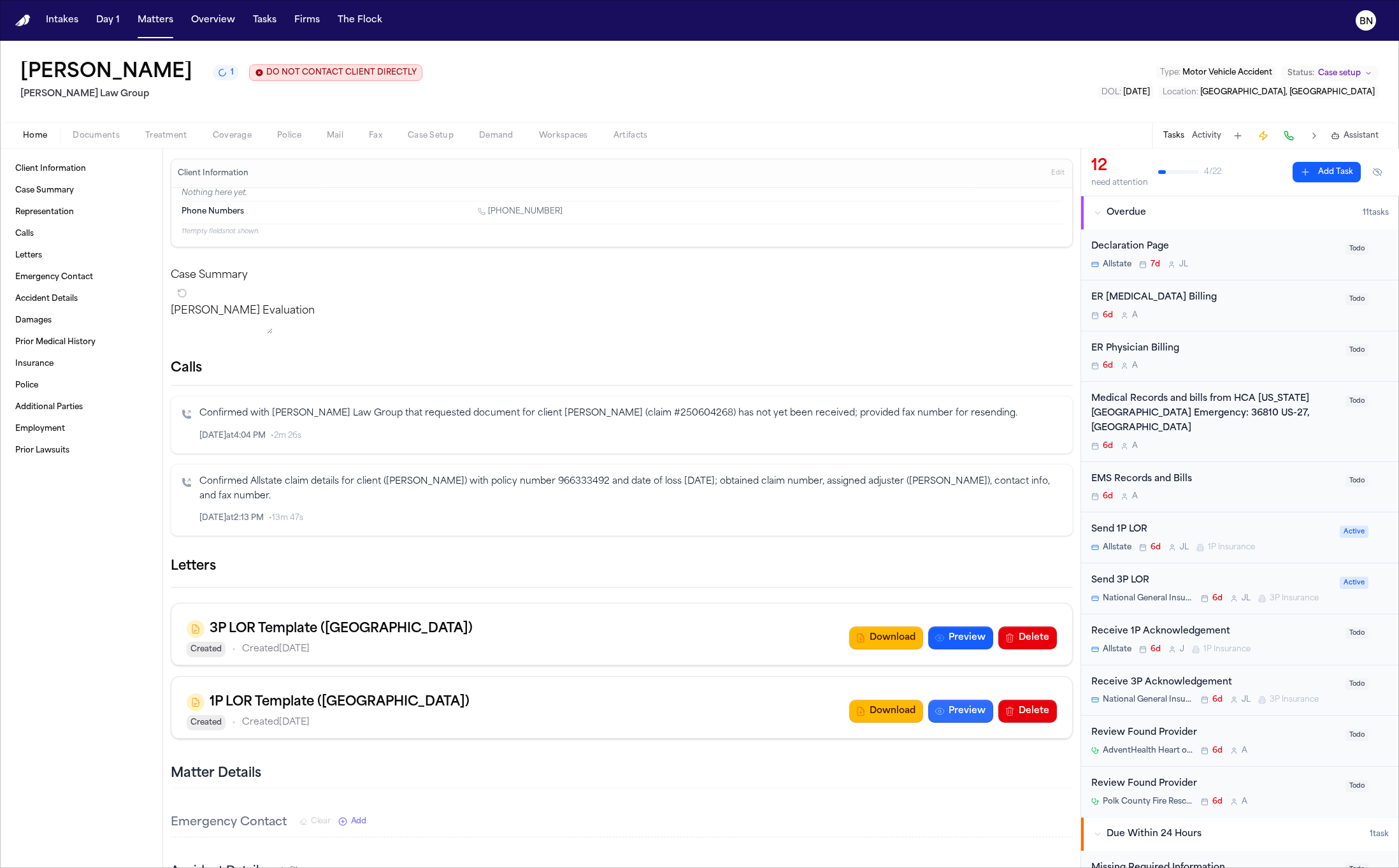
click at [964, 721] on button "Preview" at bounding box center [961, 711] width 65 height 23
